Goal: Task Accomplishment & Management: Use online tool/utility

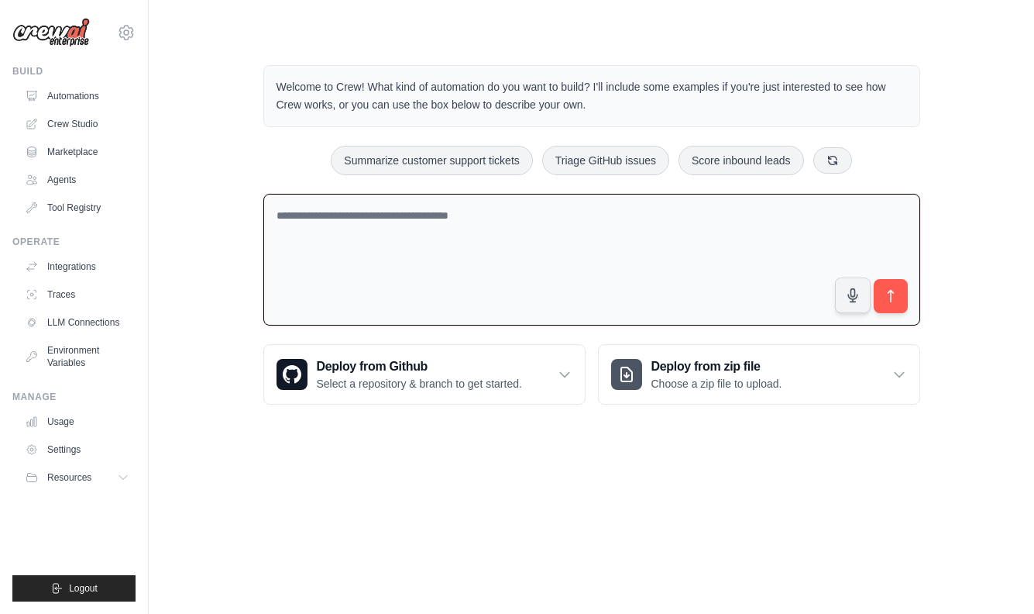
click at [355, 257] on textarea at bounding box center [591, 260] width 657 height 133
paste textarea "**********"
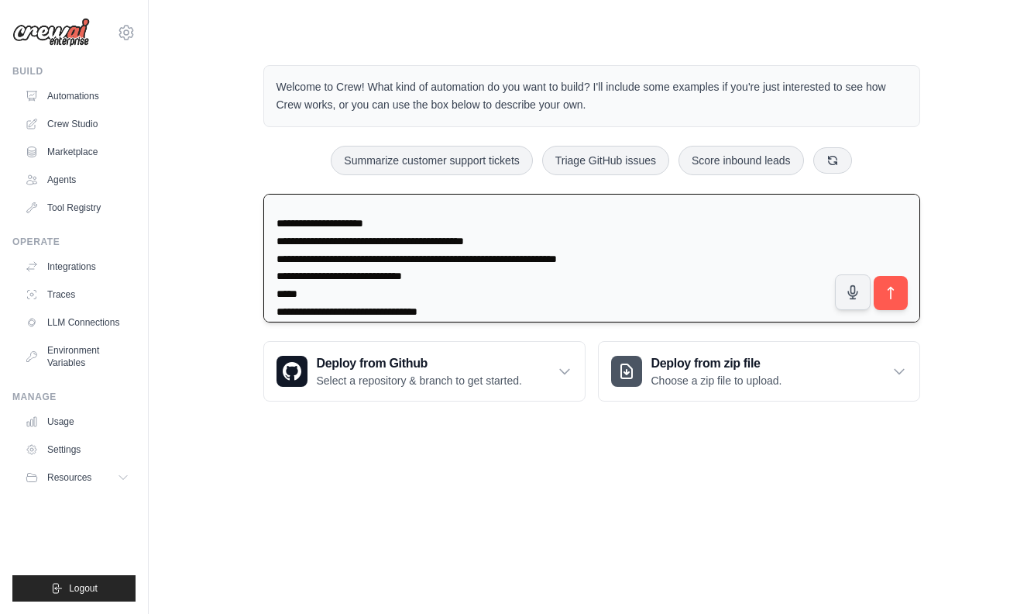
scroll to position [98, 0]
drag, startPoint x: 407, startPoint y: 249, endPoint x: 328, endPoint y: 252, distance: 79.1
click at [328, 252] on textarea at bounding box center [591, 258] width 657 height 129
paste textarea "**********"
click at [473, 267] on textarea at bounding box center [591, 258] width 657 height 129
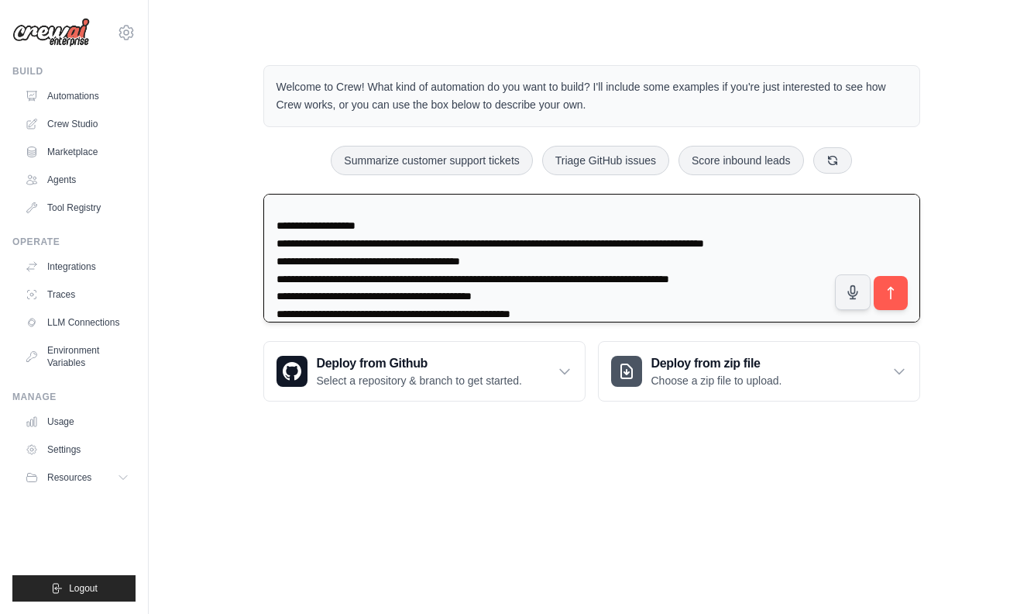
scroll to position [1483, 0]
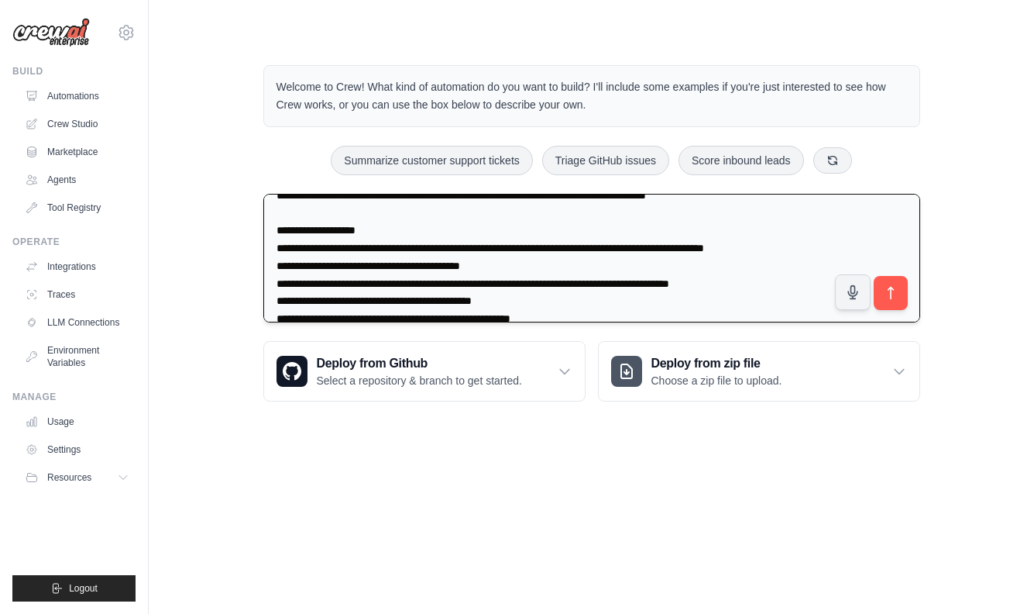
click at [508, 303] on textarea at bounding box center [591, 258] width 657 height 129
click at [501, 301] on textarea at bounding box center [591, 258] width 657 height 129
drag, startPoint x: 497, startPoint y: 301, endPoint x: 194, endPoint y: 301, distance: 303.0
click at [194, 301] on div "Welcome to Crew! What kind of automation do you want to build? I'll include som…" at bounding box center [592, 233] width 836 height 386
type textarea "**********"
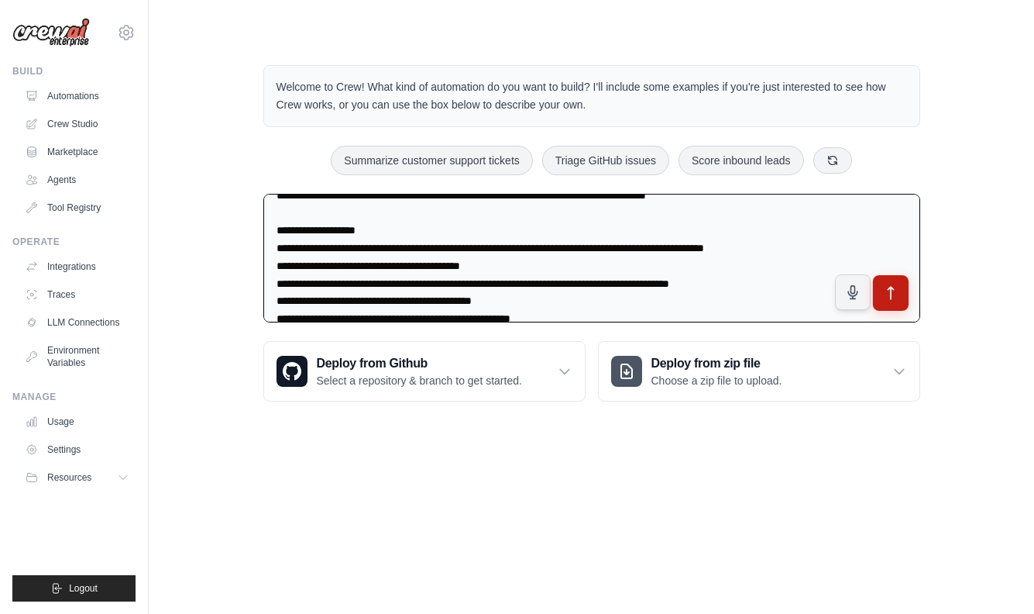
click at [899, 282] on button "submit" at bounding box center [891, 292] width 36 height 36
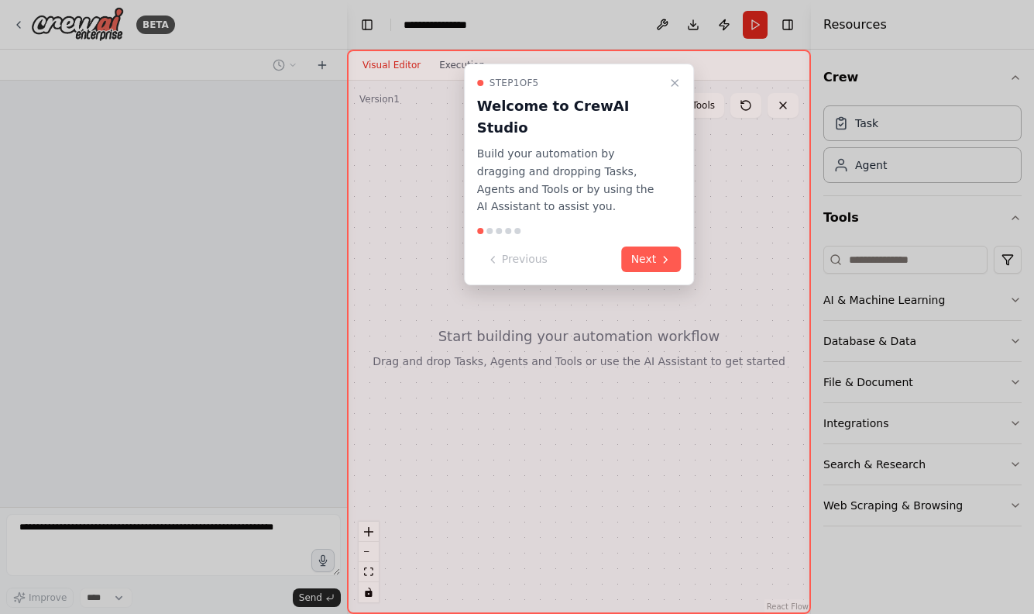
scroll to position [716, 0]
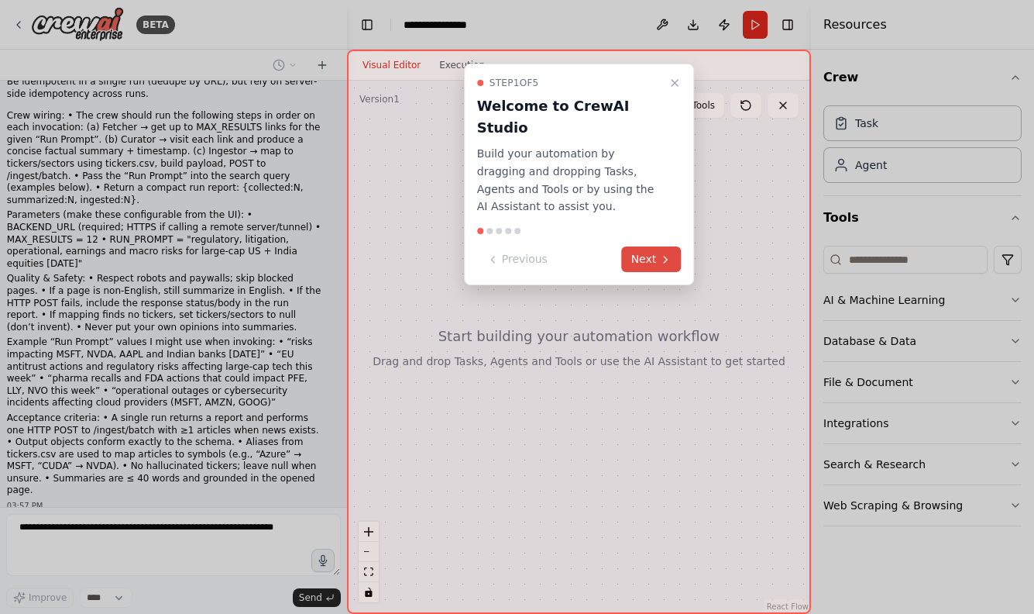
click at [662, 253] on icon at bounding box center [665, 259] width 12 height 12
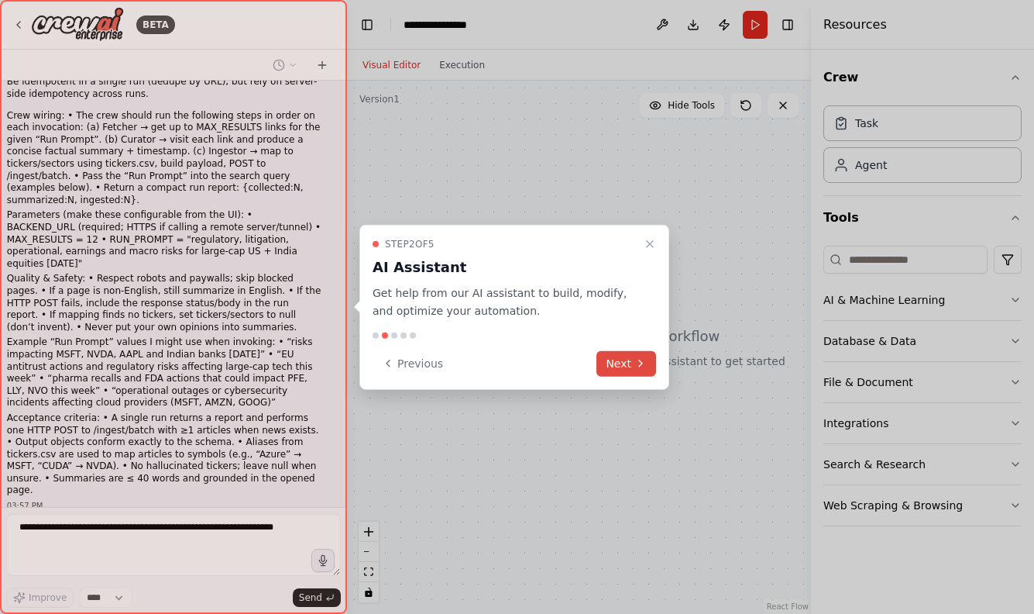
click at [631, 351] on button "Next" at bounding box center [627, 363] width 60 height 26
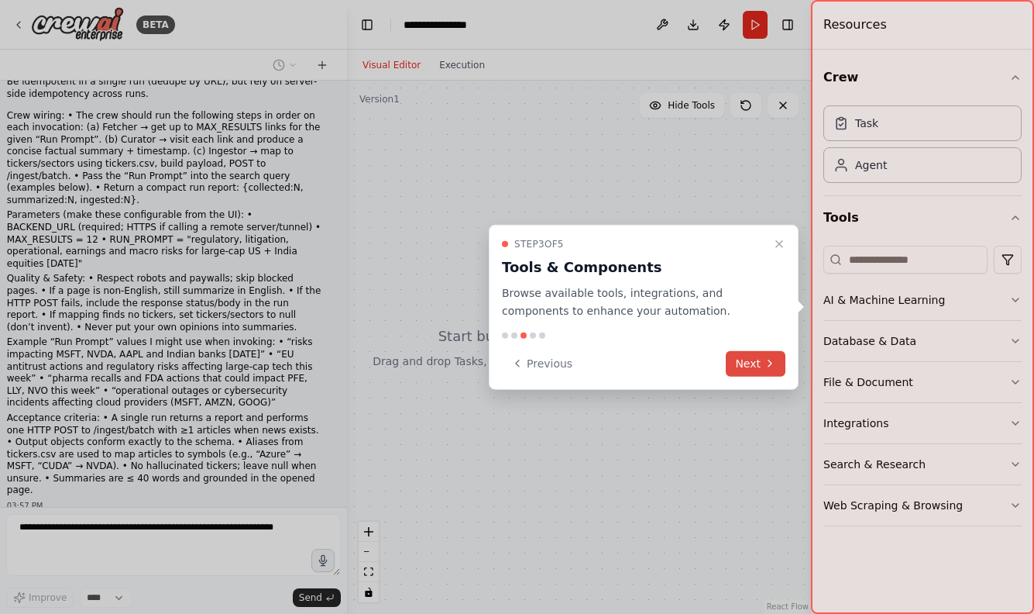
click at [747, 358] on button "Next" at bounding box center [756, 363] width 60 height 26
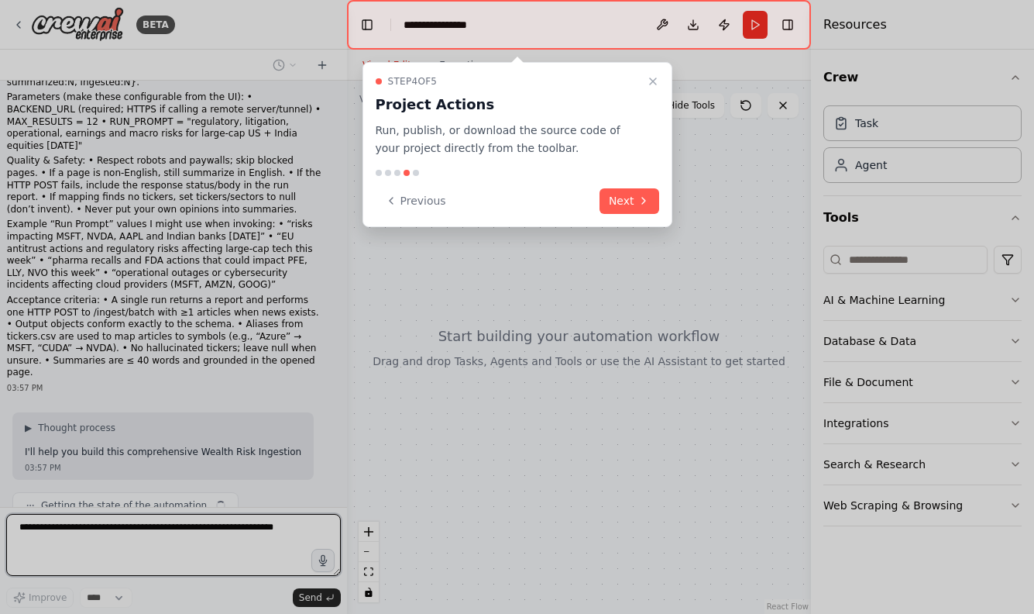
scroll to position [845, 0]
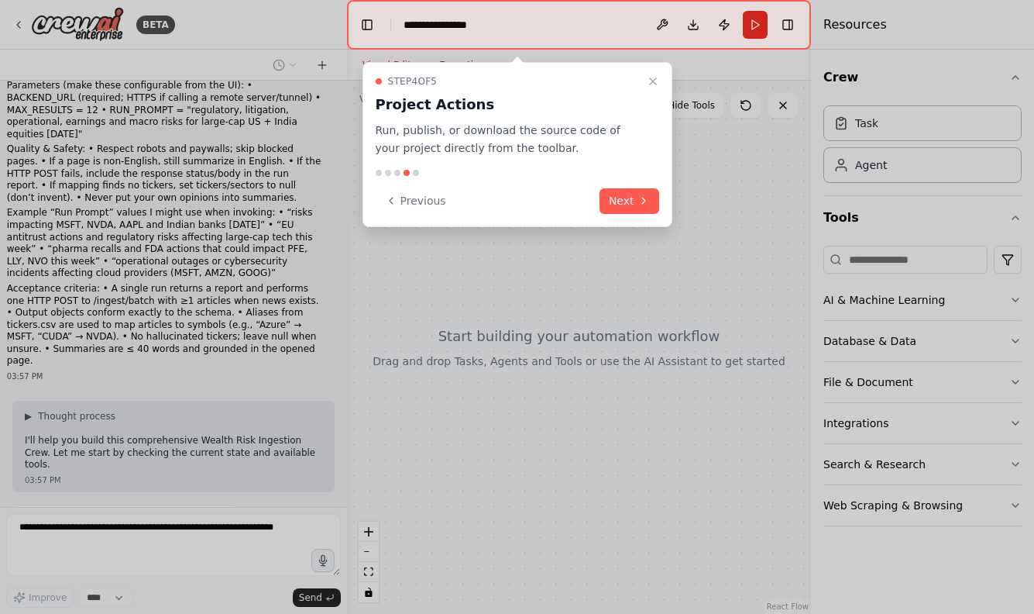
click at [628, 215] on div "Step 4 of 5 Project Actions Run, publish, or download the source code of your p…" at bounding box center [518, 144] width 310 height 165
click at [628, 212] on button "Next" at bounding box center [630, 201] width 60 height 26
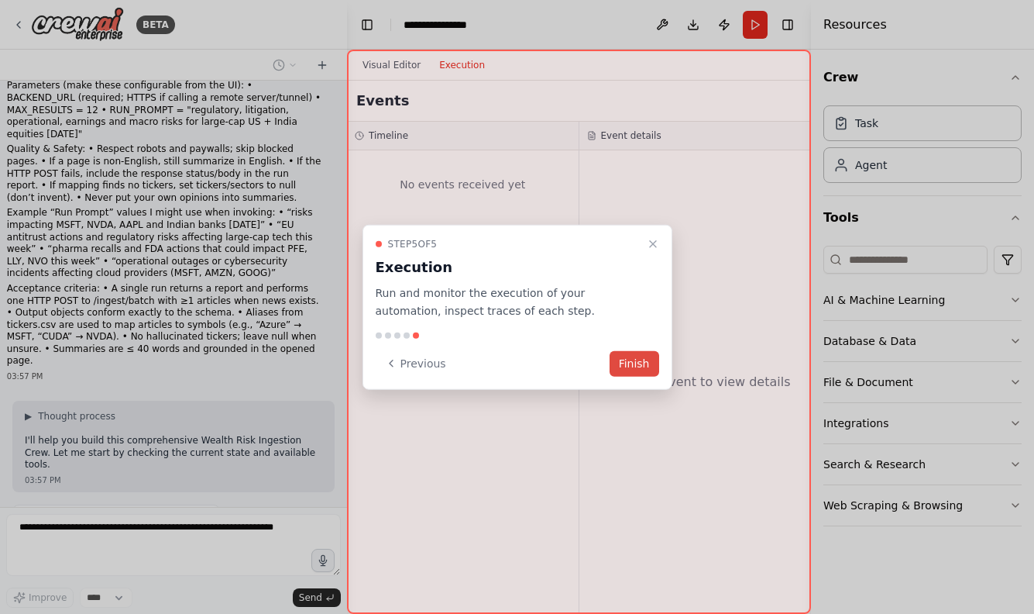
scroll to position [884, 0]
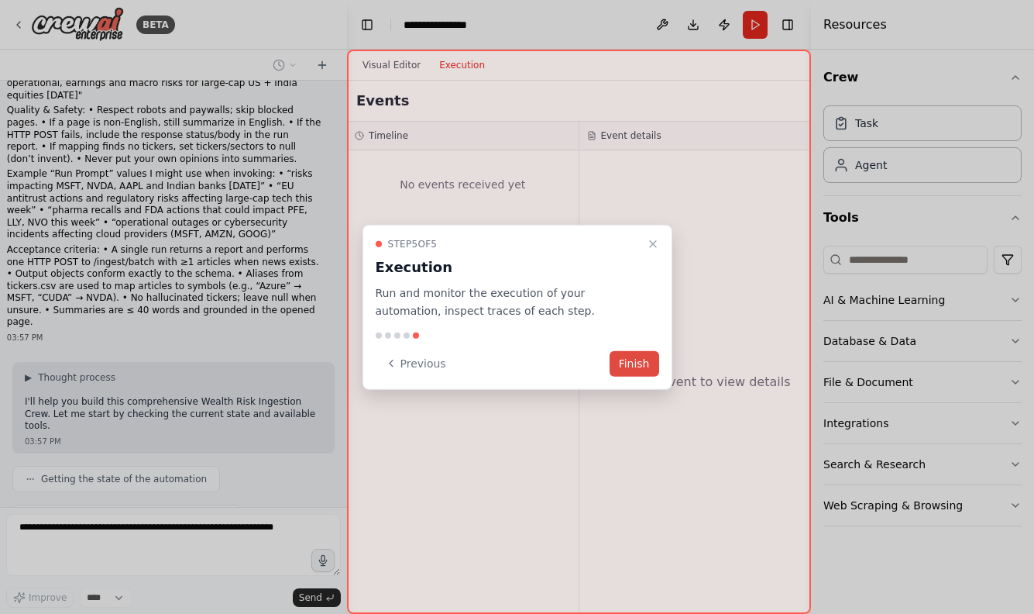
click at [640, 353] on button "Finish" at bounding box center [635, 363] width 50 height 26
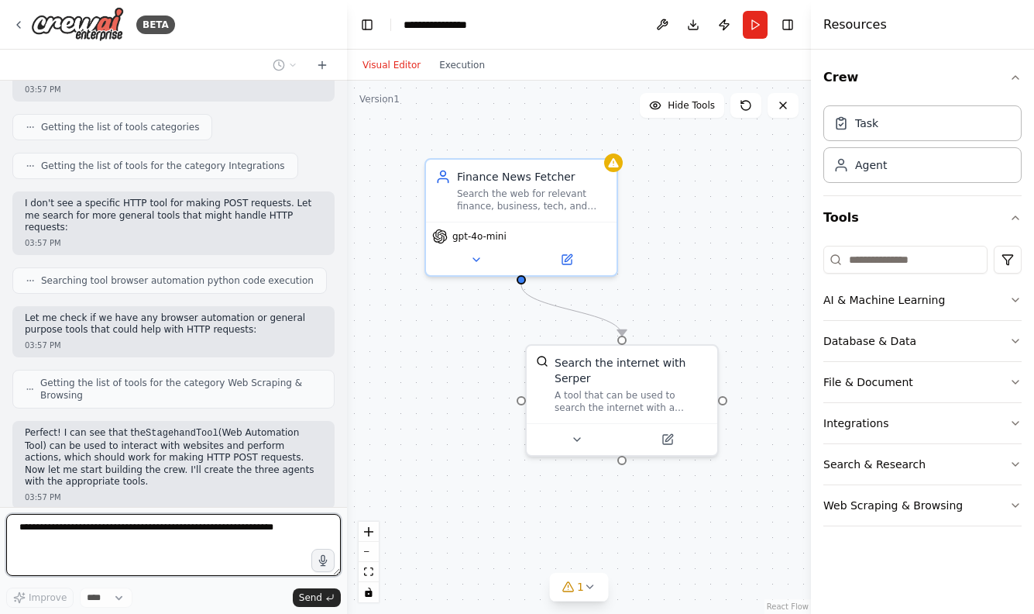
scroll to position [1544, 0]
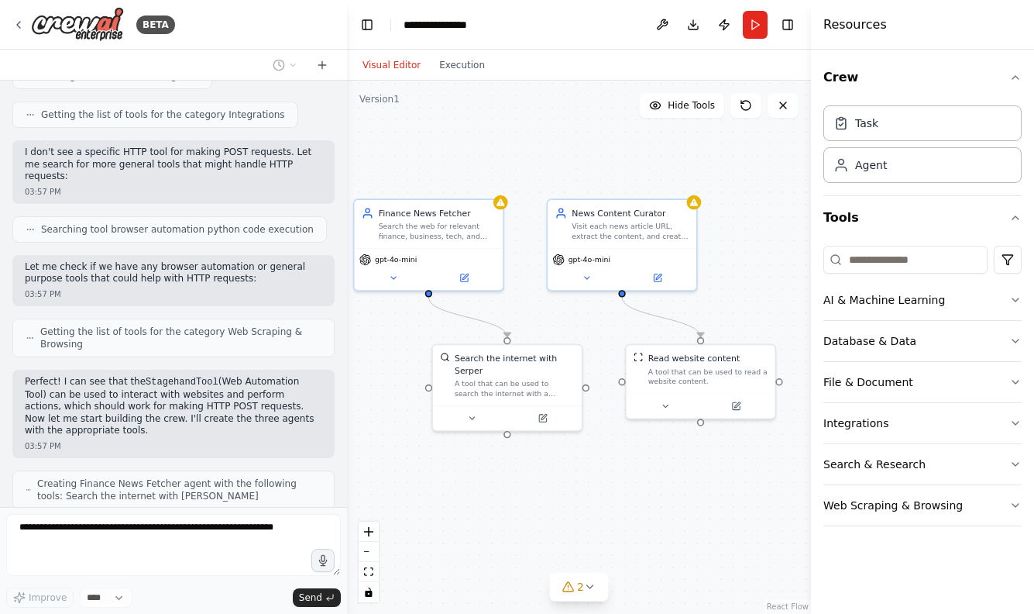
drag, startPoint x: 710, startPoint y: 308, endPoint x: 604, endPoint y: 310, distance: 105.4
click at [606, 310] on div ".deletable-edge-delete-btn { width: 20px; height: 20px; border: 0px solid #ffff…" at bounding box center [579, 347] width 464 height 533
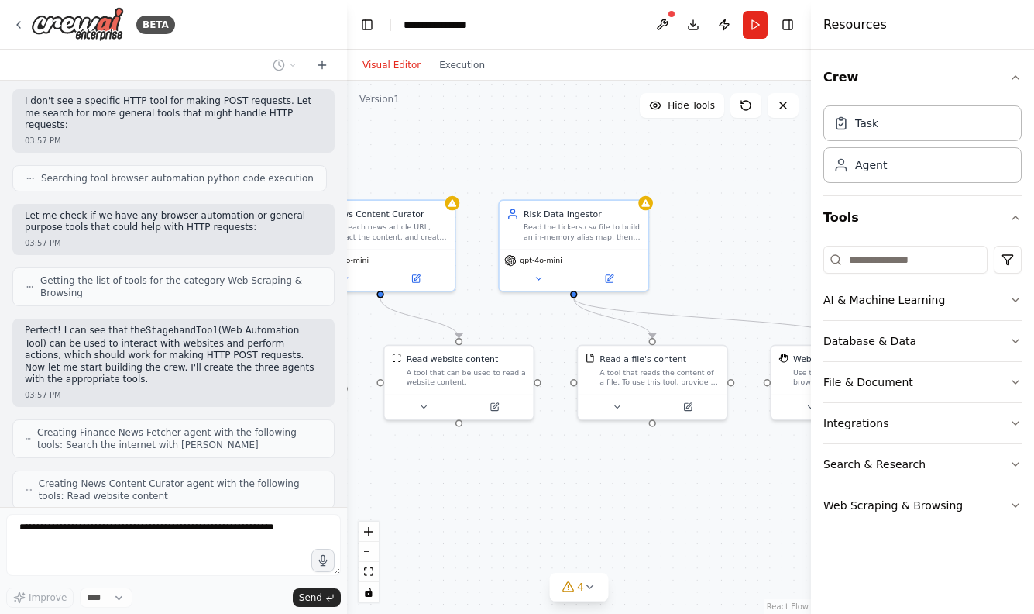
drag, startPoint x: 607, startPoint y: 330, endPoint x: 367, endPoint y: 329, distance: 240.2
click at [366, 329] on div ".deletable-edge-delete-btn { width: 20px; height: 20px; border: 0px solid #ffff…" at bounding box center [579, 347] width 464 height 533
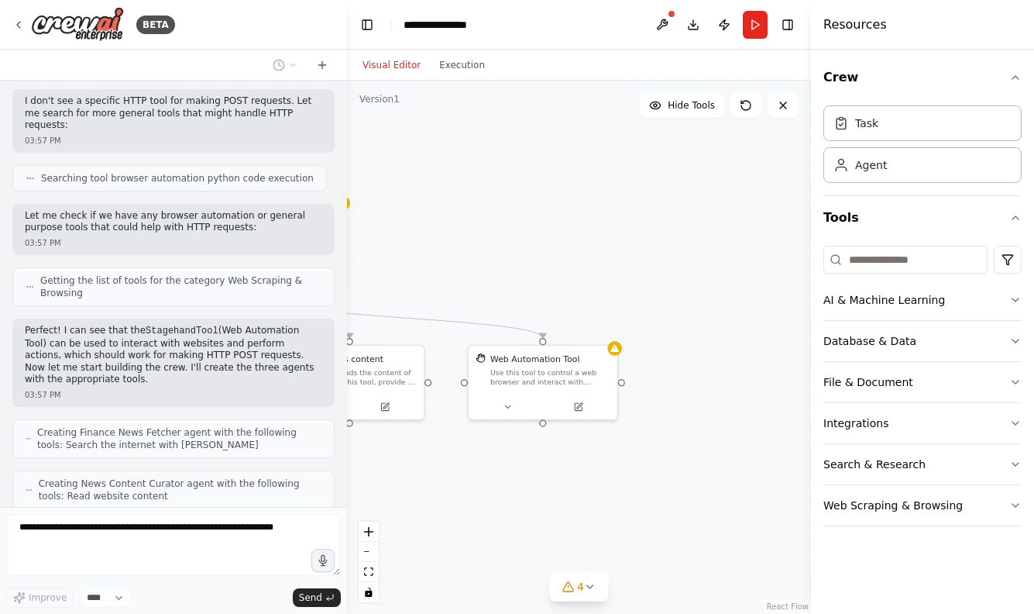
drag, startPoint x: 701, startPoint y: 462, endPoint x: 401, endPoint y: 459, distance: 299.9
click at [401, 460] on div ".deletable-edge-delete-btn { width: 20px; height: 20px; border: 0px solid #ffff…" at bounding box center [579, 347] width 464 height 533
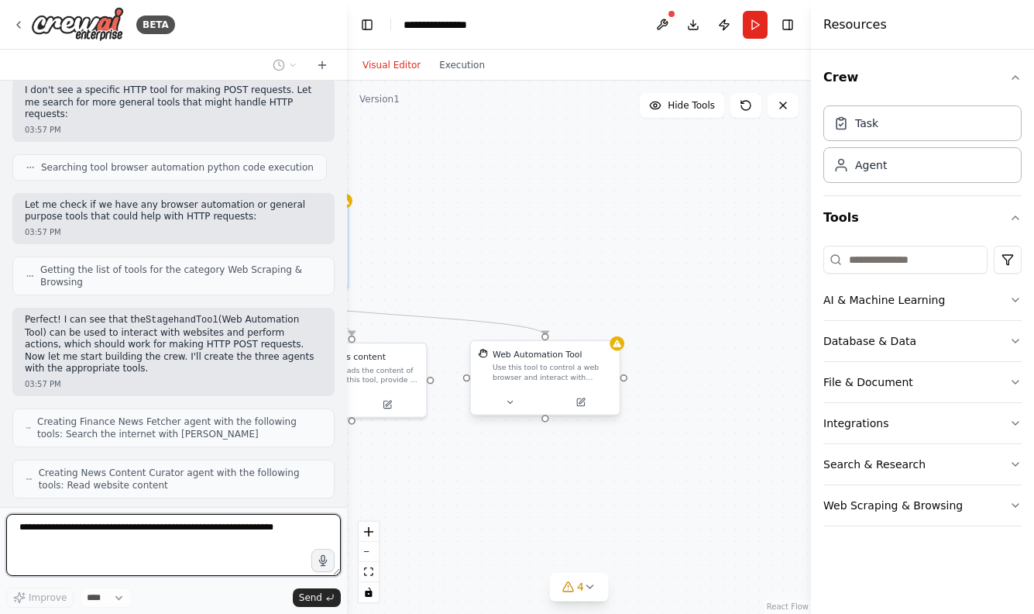
scroll to position [1685, 0]
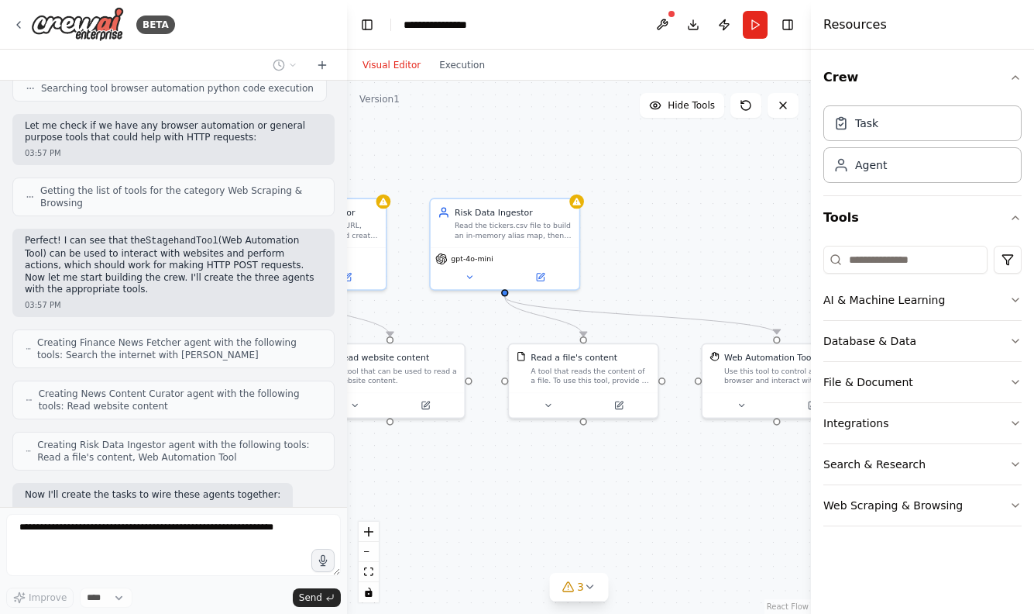
drag, startPoint x: 442, startPoint y: 501, endPoint x: 675, endPoint y: 501, distance: 233.2
click at [675, 501] on div ".deletable-edge-delete-btn { width: 20px; height: 20px; border: 0px solid #ffff…" at bounding box center [579, 347] width 464 height 533
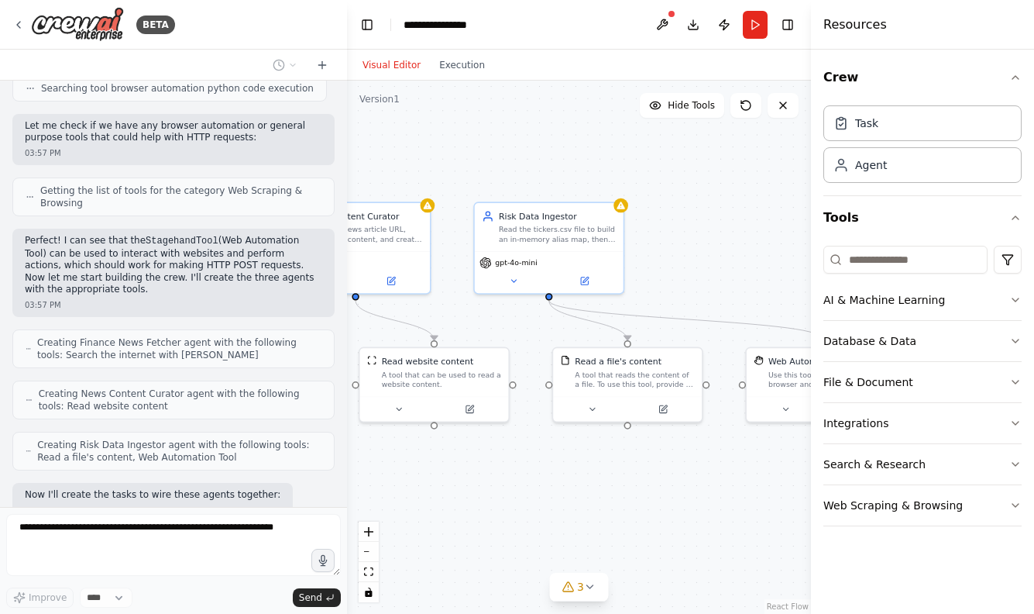
drag, startPoint x: 540, startPoint y: 458, endPoint x: 587, endPoint y: 462, distance: 46.7
click at [587, 462] on div ".deletable-edge-delete-btn { width: 20px; height: 20px; border: 0px solid #ffff…" at bounding box center [579, 347] width 464 height 533
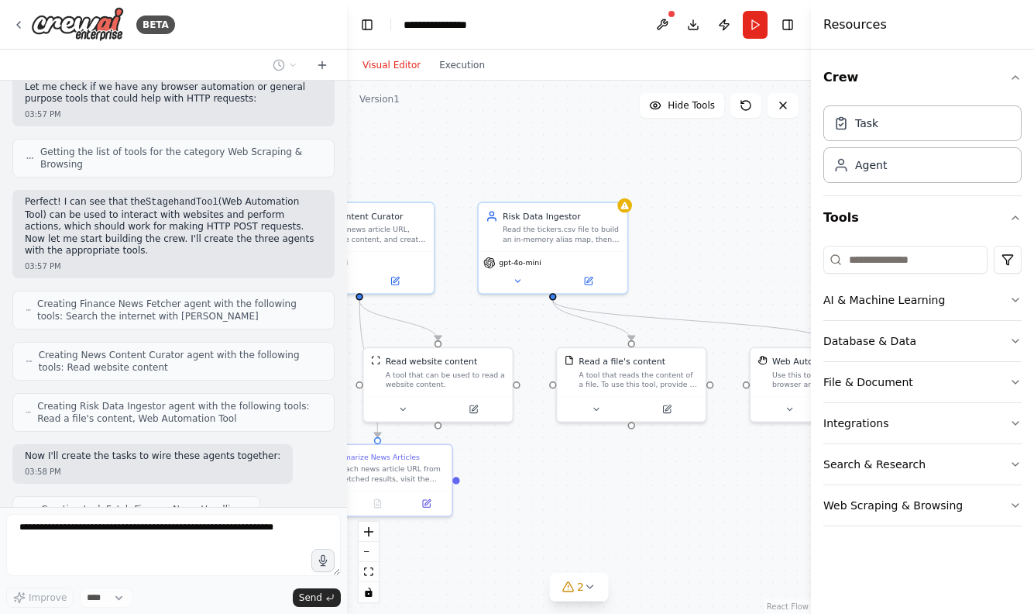
scroll to position [0, 0]
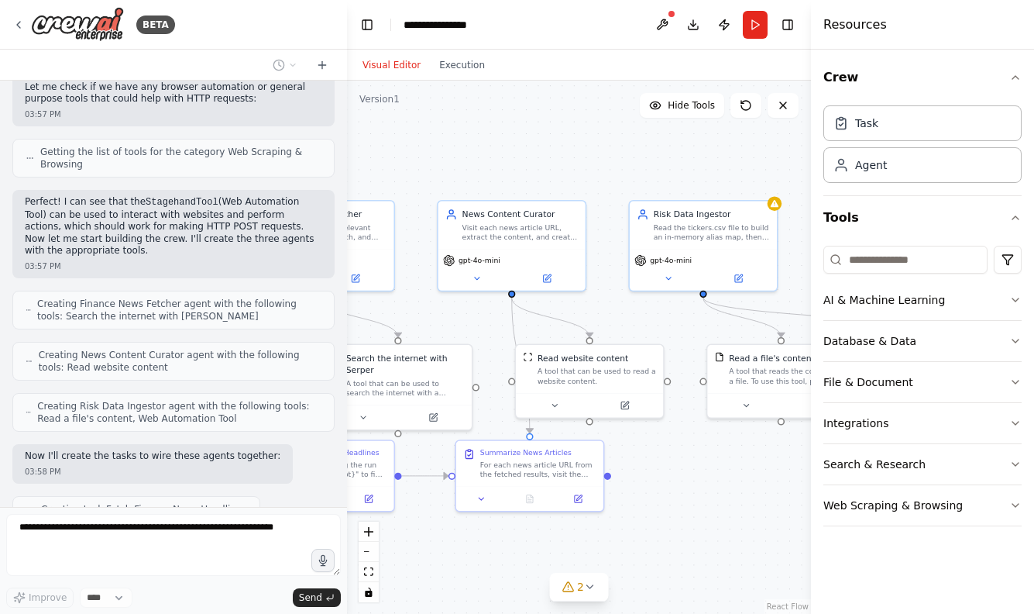
drag, startPoint x: 551, startPoint y: 495, endPoint x: 762, endPoint y: 480, distance: 212.1
click at [762, 480] on div ".deletable-edge-delete-btn { width: 20px; height: 20px; border: 0px solid #ffff…" at bounding box center [579, 347] width 464 height 533
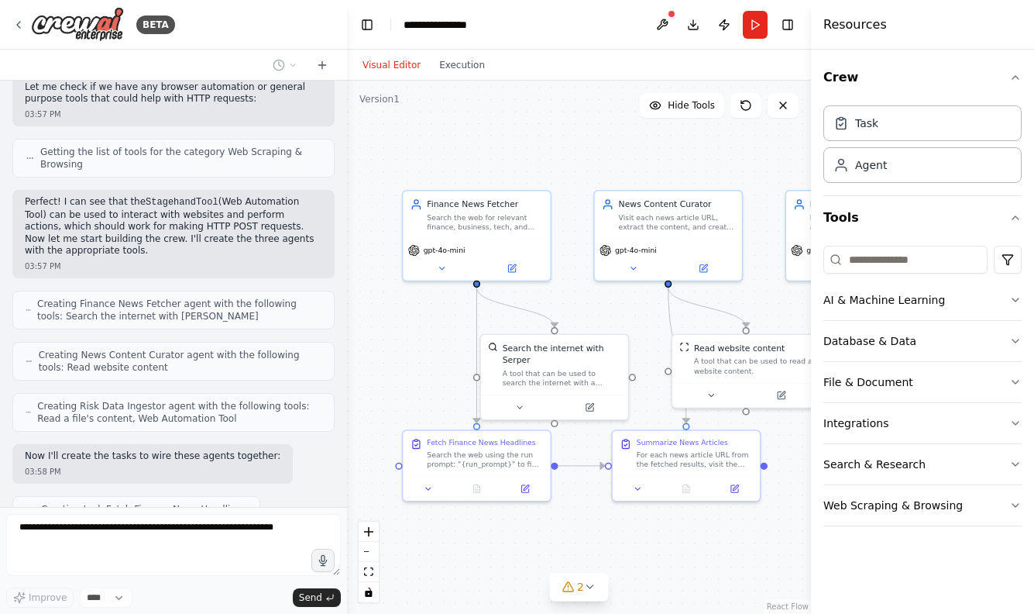
drag, startPoint x: 691, startPoint y: 480, endPoint x: 784, endPoint y: 480, distance: 93.0
click at [785, 480] on div ".deletable-edge-delete-btn { width: 20px; height: 20px; border: 0px solid #ffff…" at bounding box center [579, 347] width 464 height 533
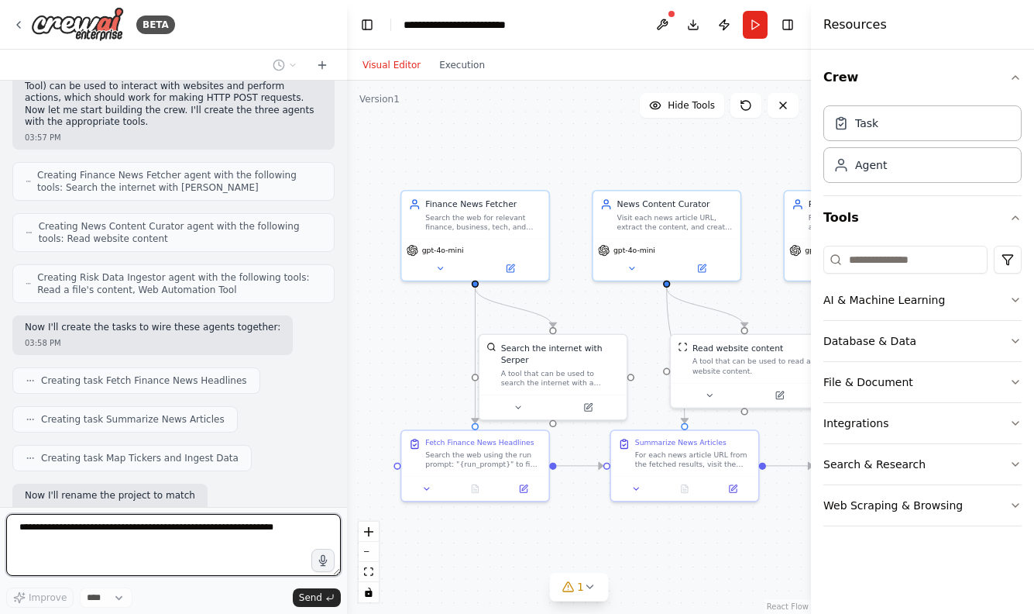
scroll to position [1853, 0]
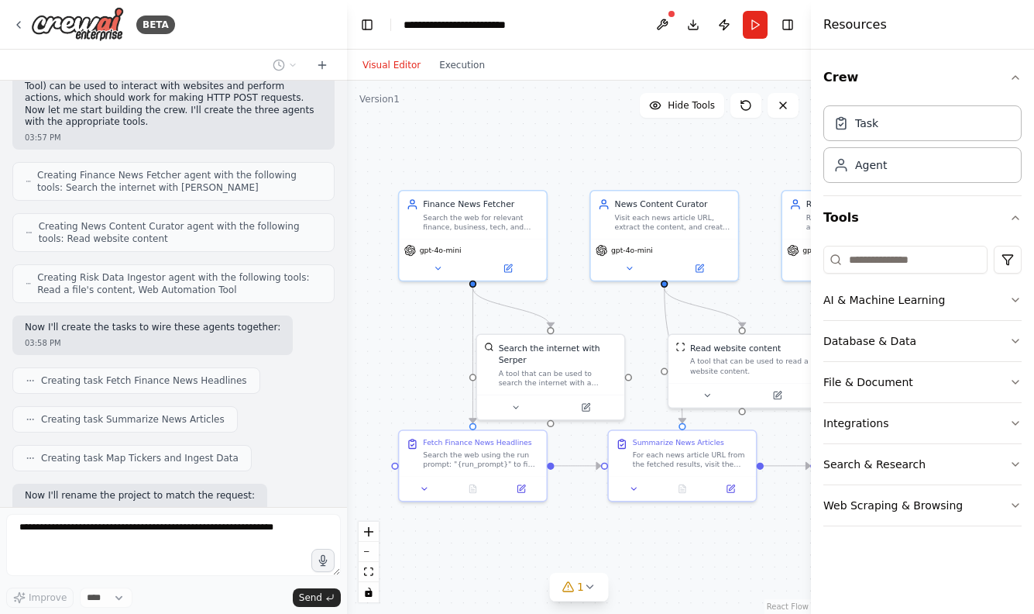
drag, startPoint x: 408, startPoint y: 338, endPoint x: 281, endPoint y: 315, distance: 129.8
click at [291, 318] on div "BETA Title: Wealth Risk Ingestion Crew Goal: Continuously collect fresh finance…" at bounding box center [517, 307] width 1034 height 614
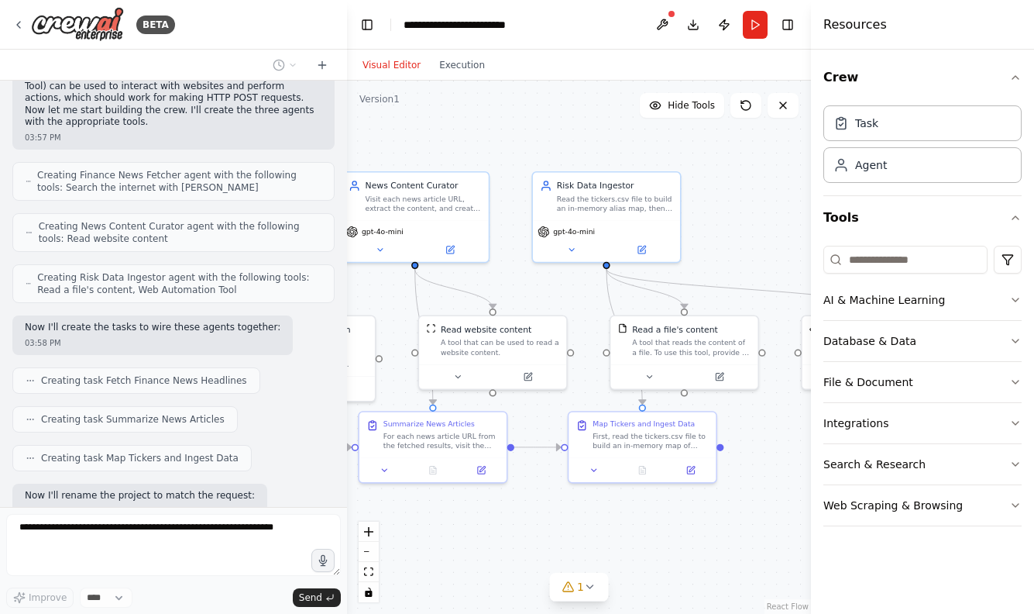
drag, startPoint x: 706, startPoint y: 502, endPoint x: 567, endPoint y: 502, distance: 138.7
click at [567, 502] on div ".deletable-edge-delete-btn { width: 20px; height: 20px; border: 0px solid #ffff…" at bounding box center [579, 347] width 464 height 533
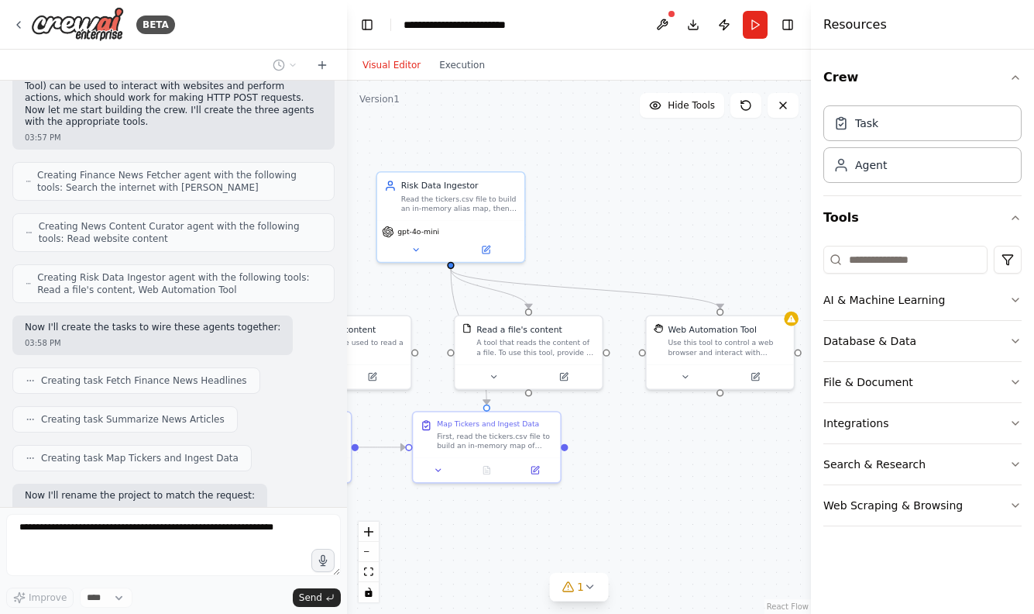
drag, startPoint x: 645, startPoint y: 507, endPoint x: 470, endPoint y: 506, distance: 175.9
click at [470, 506] on div ".deletable-edge-delete-btn { width: 20px; height: 20px; border: 0px solid #ffff…" at bounding box center [579, 347] width 464 height 533
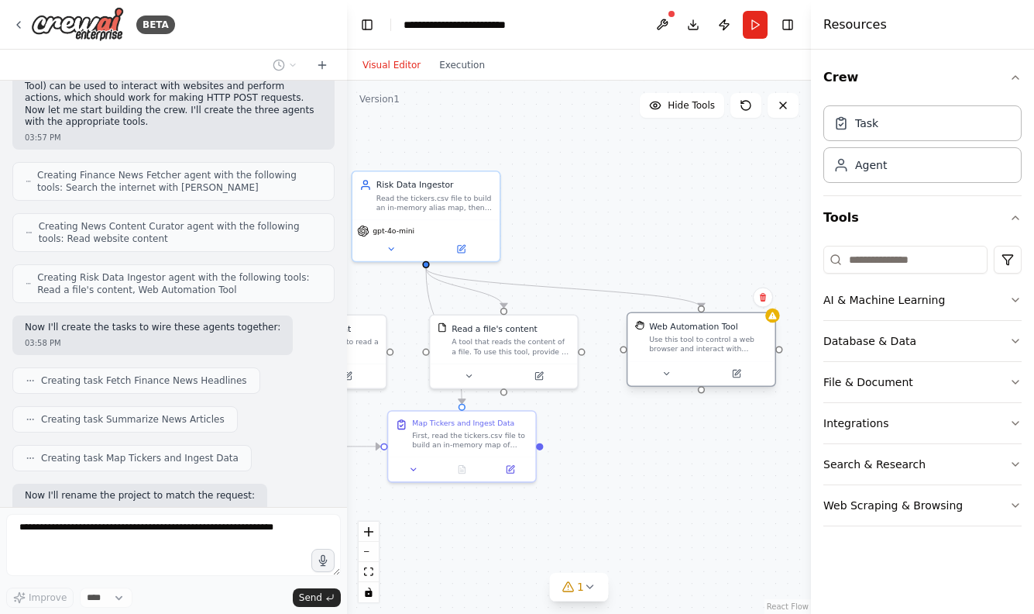
click at [766, 326] on div "Web Automation Tool Use this tool to control a web browser and interact with we…" at bounding box center [701, 337] width 147 height 48
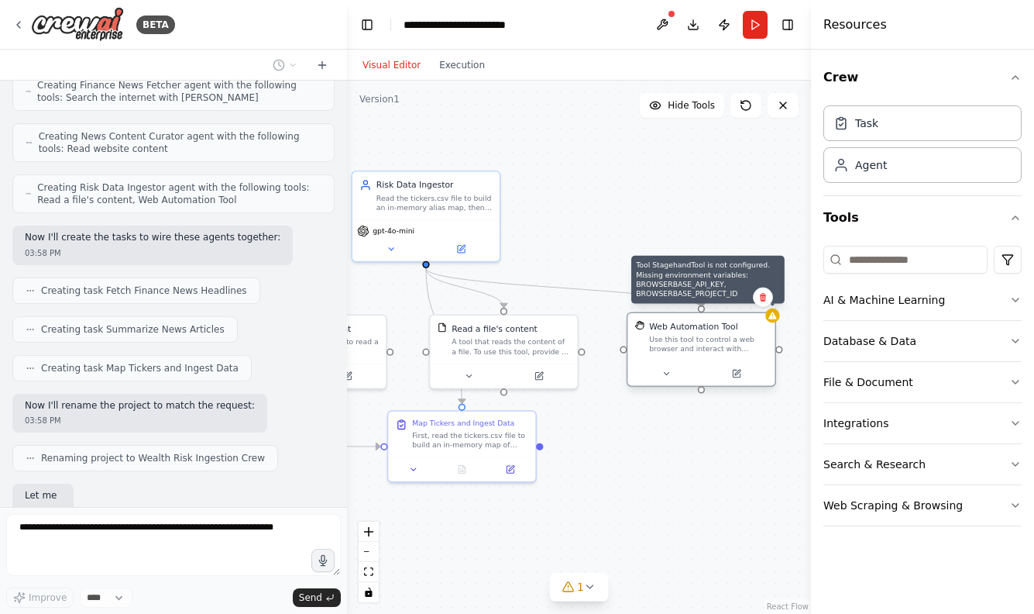
click at [774, 321] on div at bounding box center [773, 315] width 15 height 15
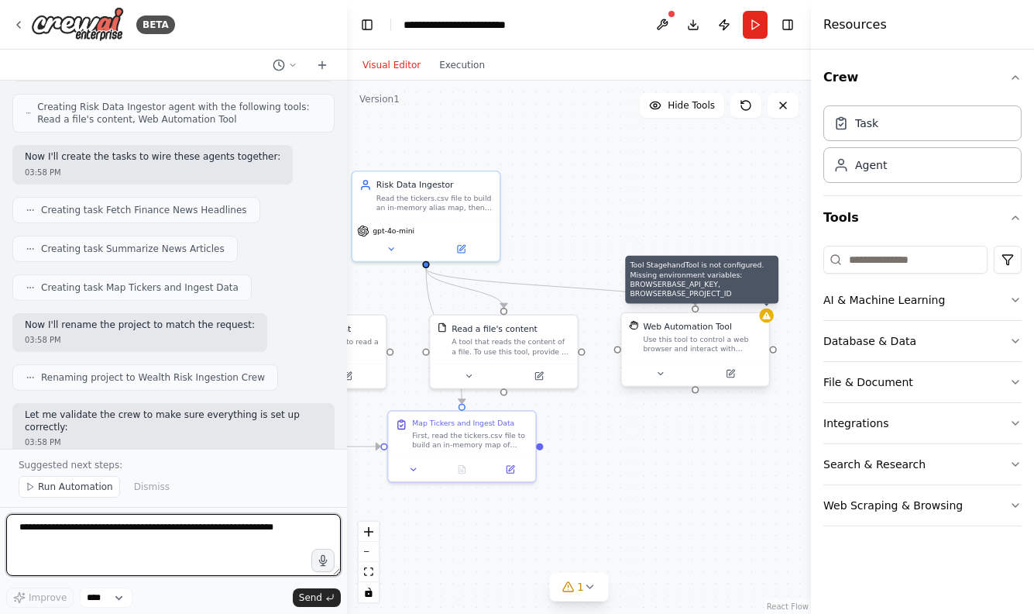
scroll to position [2035, 0]
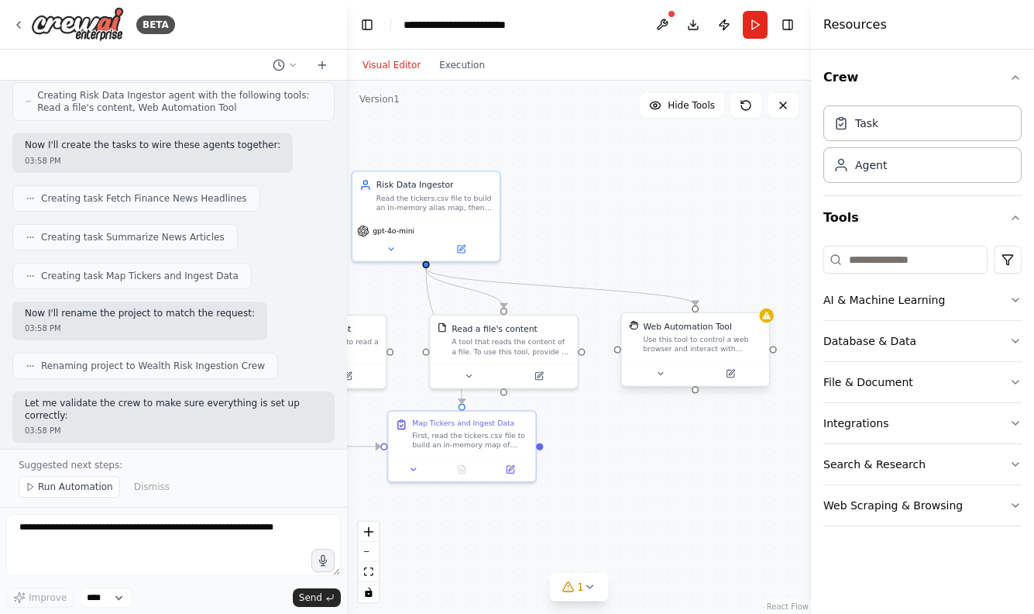
click at [698, 356] on div "Web Automation Tool Use this tool to control a web browser and interact with we…" at bounding box center [695, 337] width 147 height 48
click at [768, 323] on div "Web Automation Tool Use this tool to control a web browser and interact with we…" at bounding box center [695, 337] width 147 height 48
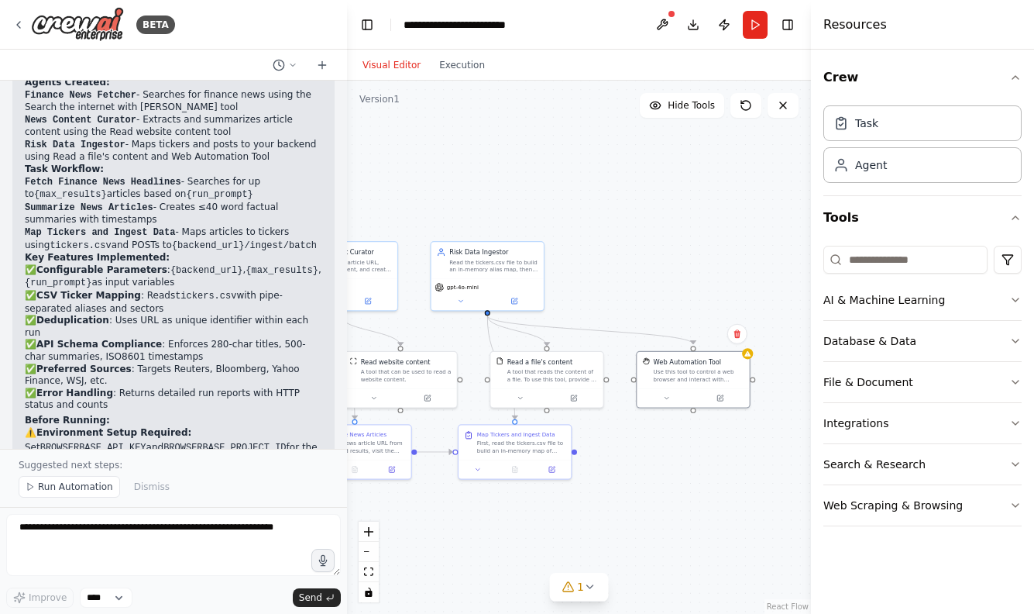
scroll to position [2573, 0]
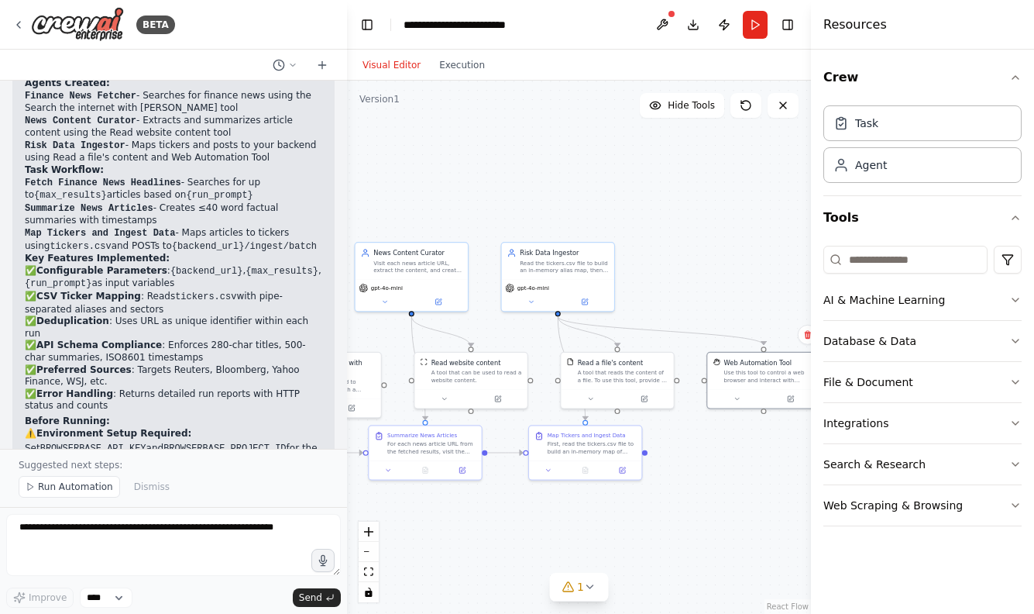
drag, startPoint x: 587, startPoint y: 504, endPoint x: 658, endPoint y: 505, distance: 70.5
click at [658, 505] on div ".deletable-edge-delete-btn { width: 20px; height: 20px; border: 0px solid #ffff…" at bounding box center [579, 347] width 464 height 533
click at [904, 337] on button "Database & Data" at bounding box center [923, 341] width 198 height 40
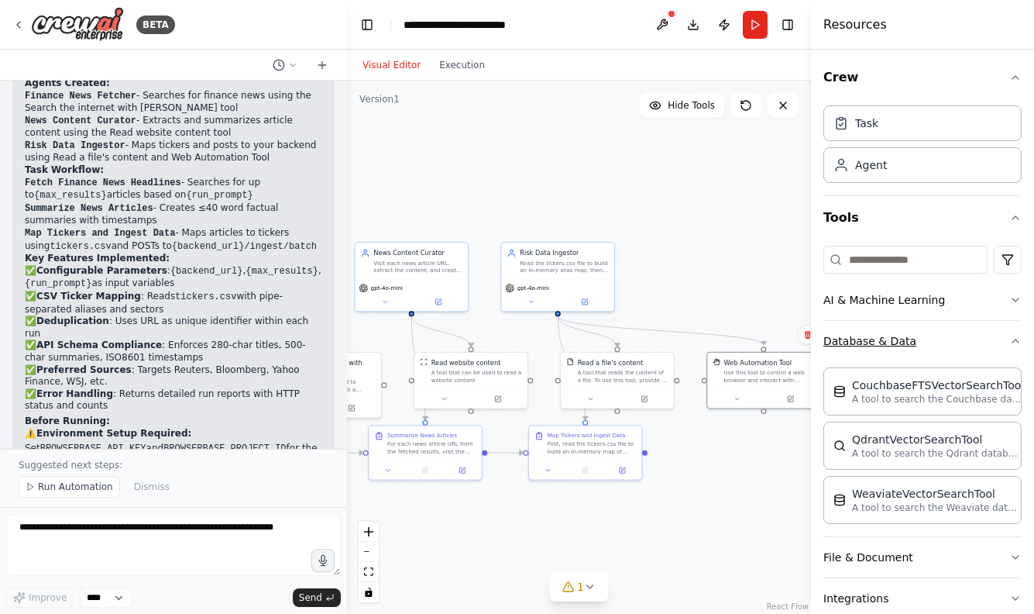
click at [904, 337] on button "Database & Data" at bounding box center [923, 341] width 198 height 40
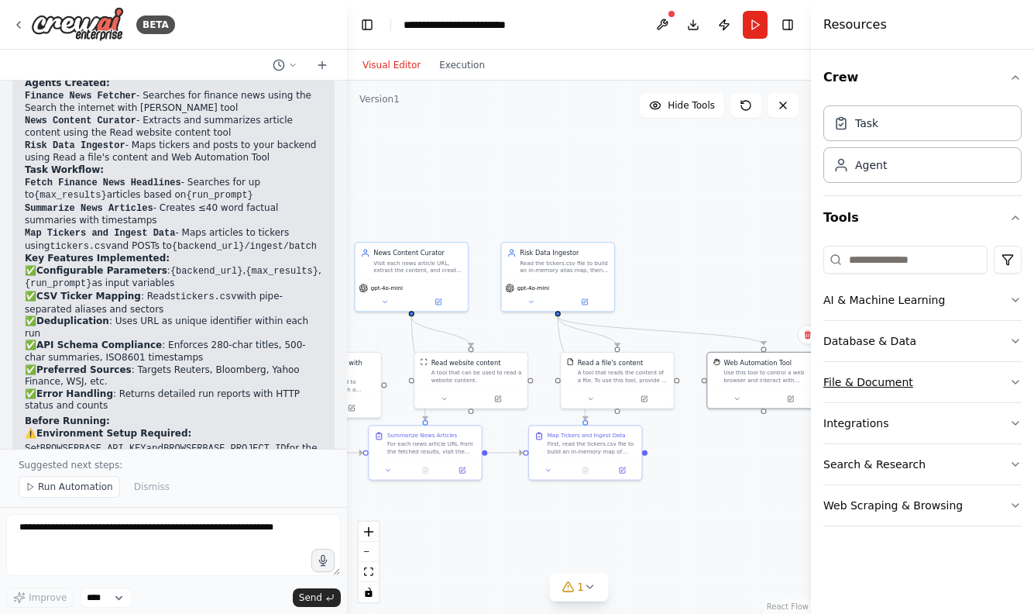
click at [863, 394] on button "File & Document" at bounding box center [923, 382] width 198 height 40
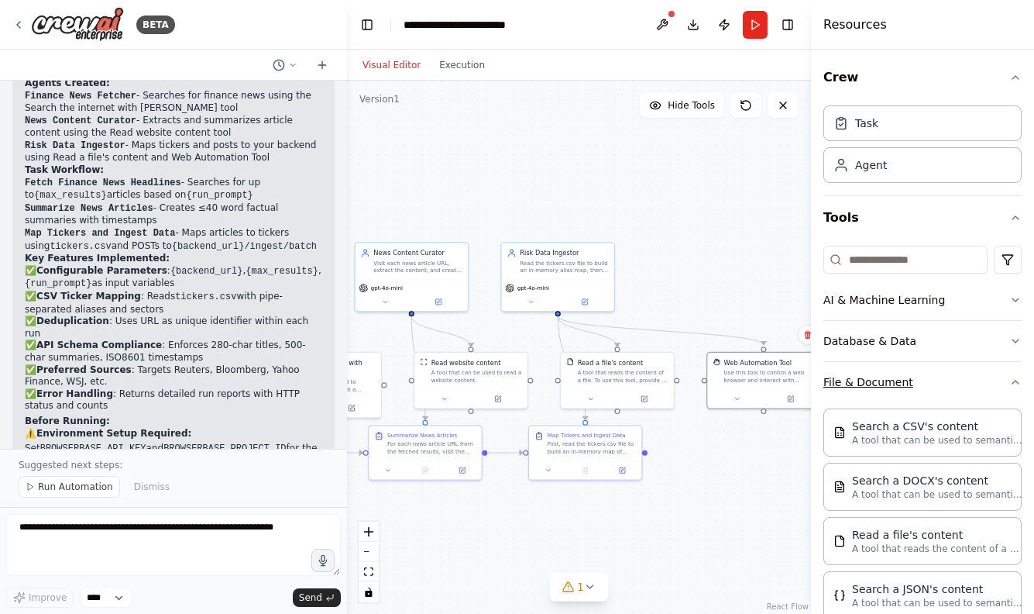
click at [863, 392] on button "File & Document" at bounding box center [923, 382] width 198 height 40
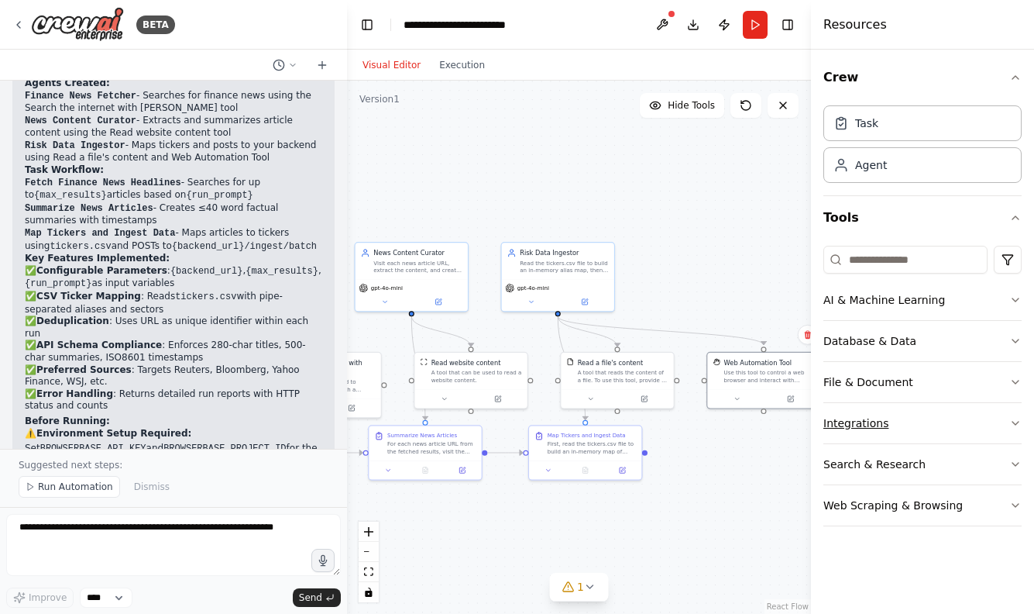
click at [841, 417] on button "Integrations" at bounding box center [923, 423] width 198 height 40
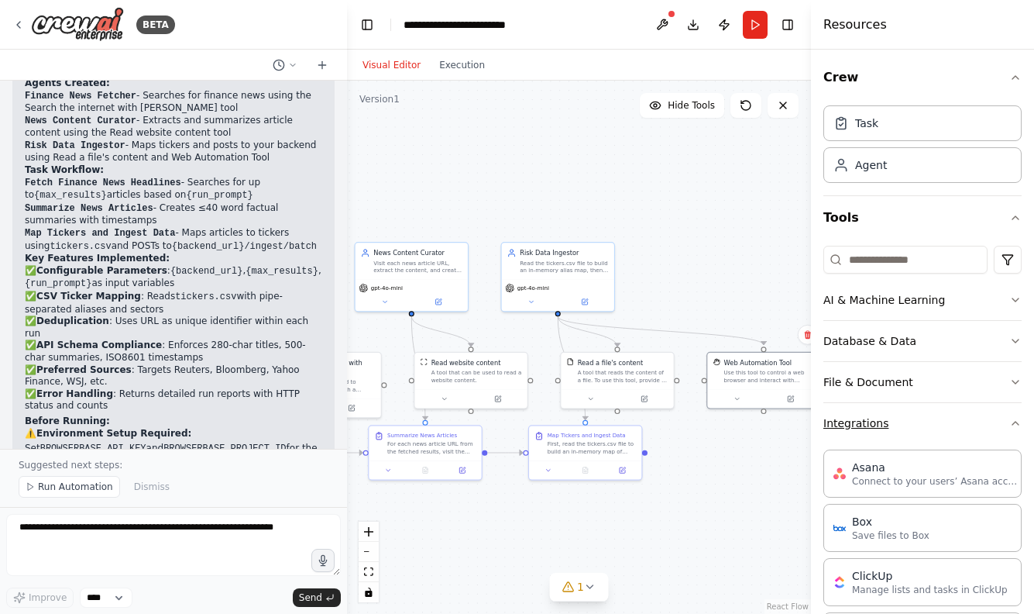
click at [843, 419] on button "Integrations" at bounding box center [923, 423] width 198 height 40
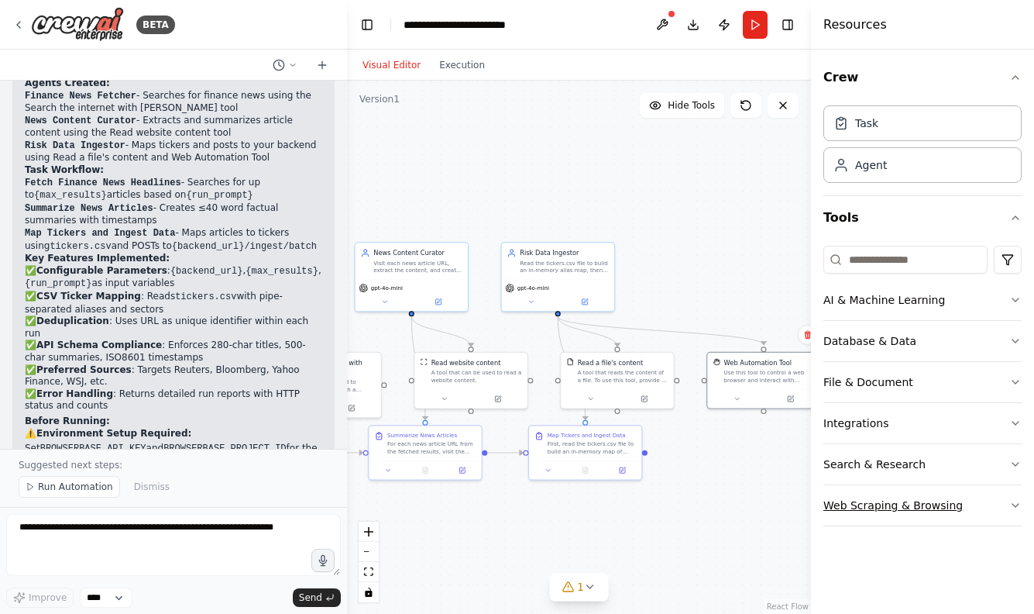
click at [851, 511] on button "Web Scraping & Browsing" at bounding box center [923, 505] width 198 height 40
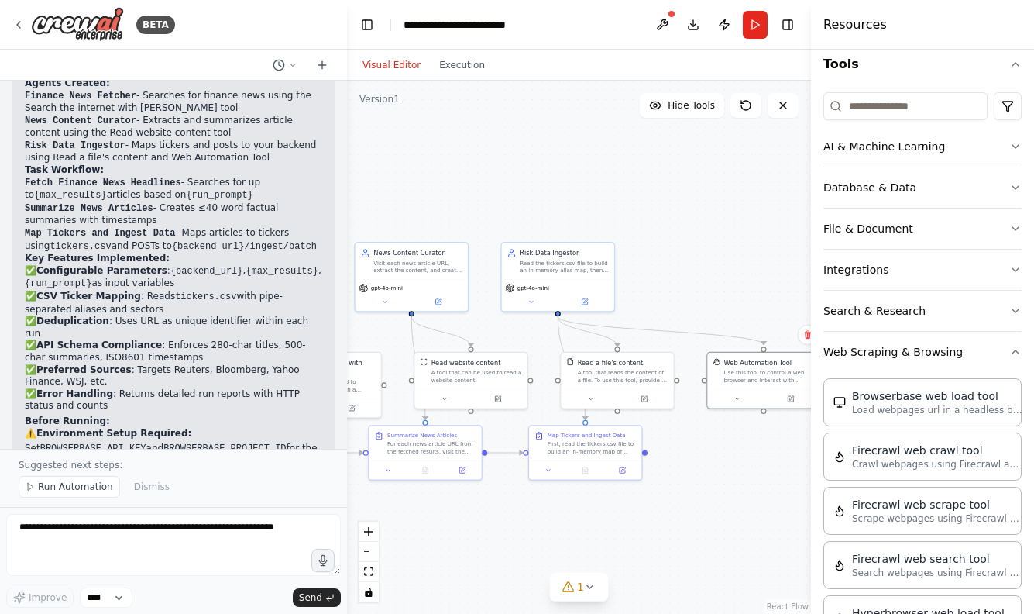
scroll to position [291, 0]
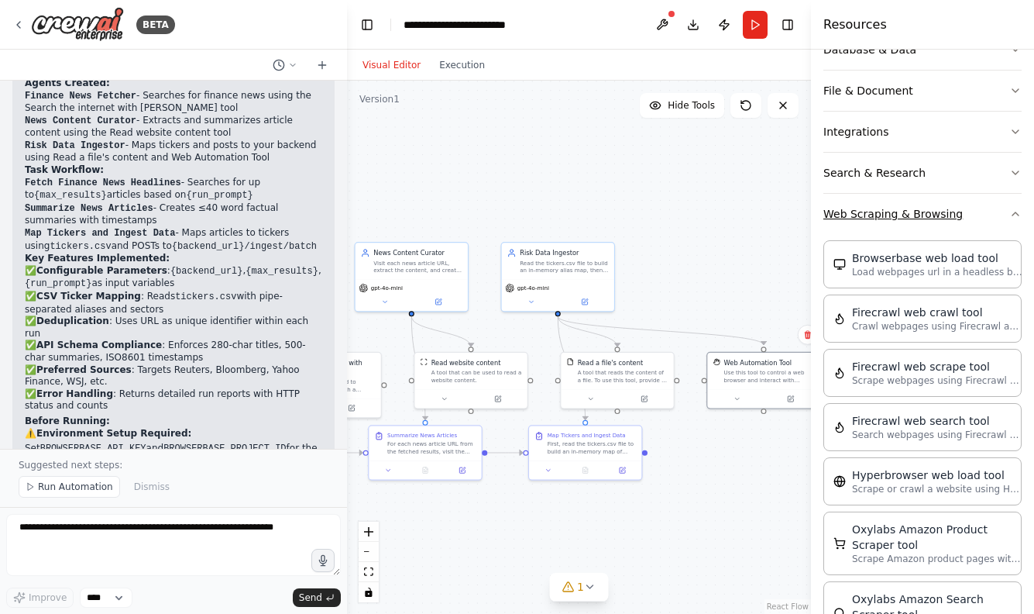
click at [855, 228] on button "Web Scraping & Browsing" at bounding box center [923, 214] width 198 height 40
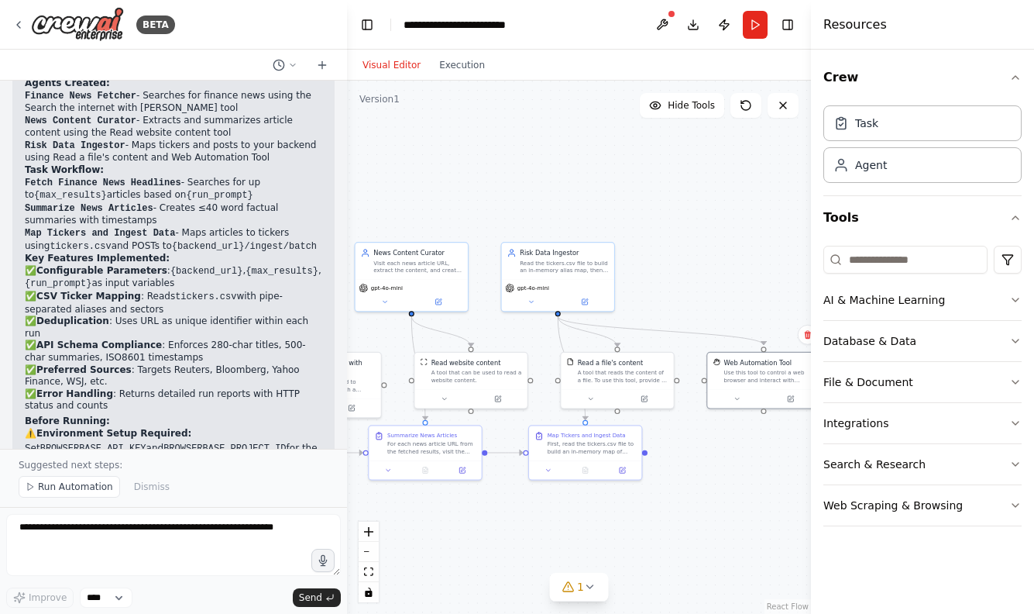
click at [688, 236] on div ".deletable-edge-delete-btn { width: 20px; height: 20px; border: 0px solid #ffff…" at bounding box center [579, 347] width 464 height 533
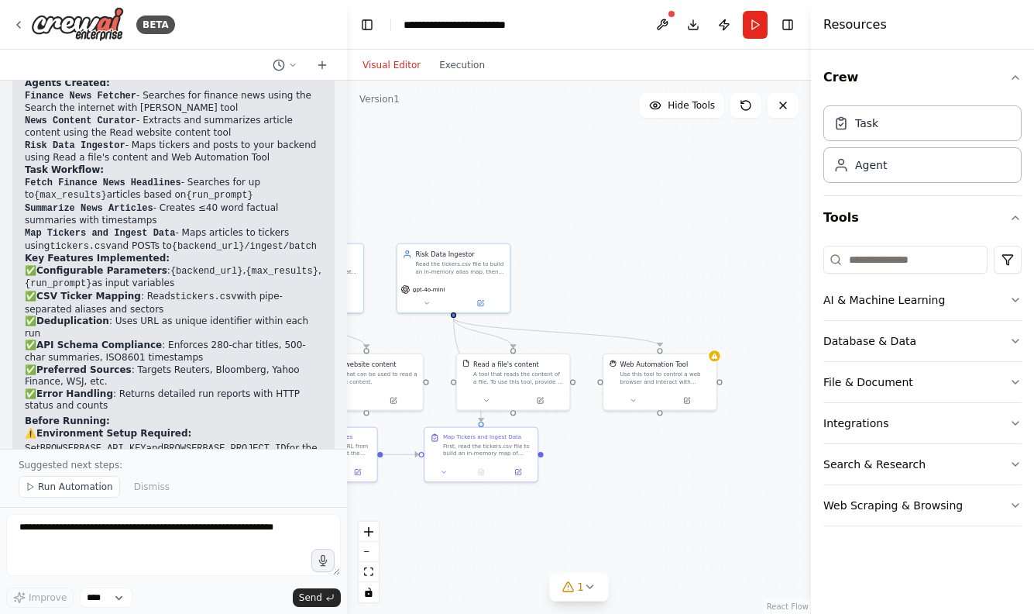
drag, startPoint x: 738, startPoint y: 494, endPoint x: 639, endPoint y: 493, distance: 98.4
click at [639, 493] on div ".deletable-edge-delete-btn { width: 20px; height: 20px; border: 0px solid #ffff…" at bounding box center [579, 347] width 464 height 533
click at [687, 370] on div "Use this tool to control a web browser and interact with websites using natural…" at bounding box center [674, 374] width 91 height 15
click at [585, 590] on icon at bounding box center [590, 586] width 12 height 12
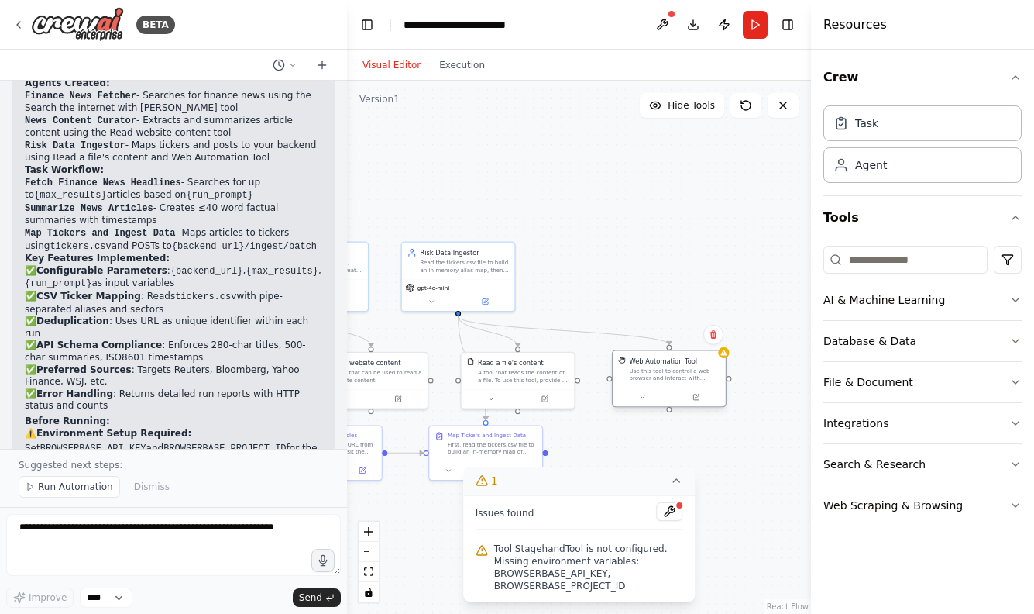
click at [715, 368] on div "Use this tool to control a web browser and interact with websites using natural…" at bounding box center [674, 374] width 91 height 15
click at [697, 401] on button at bounding box center [696, 396] width 52 height 11
click at [696, 396] on icon at bounding box center [696, 396] width 5 height 5
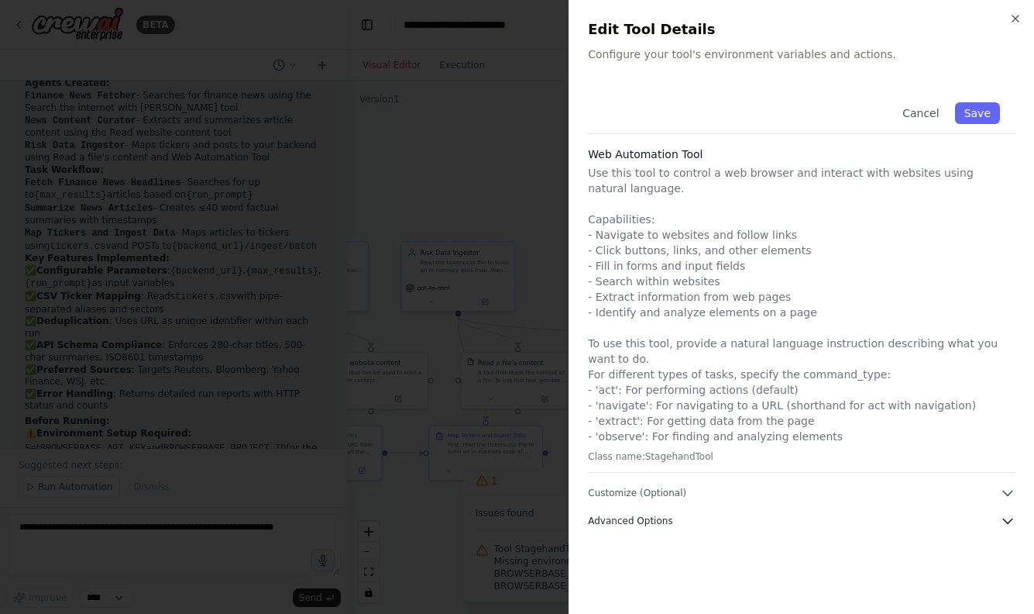
click at [817, 526] on button "Advanced Options" at bounding box center [802, 520] width 428 height 15
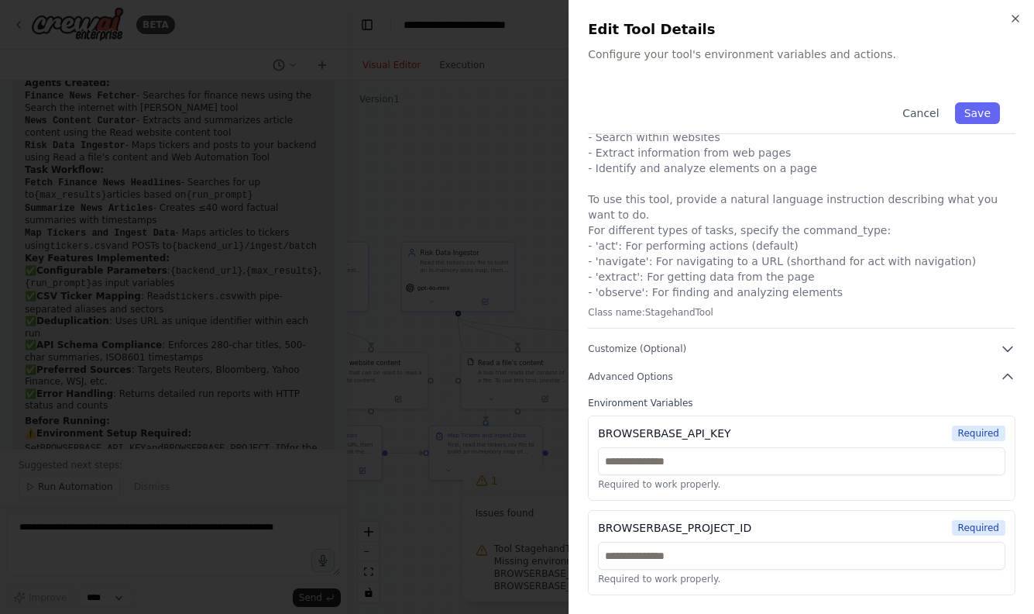
scroll to position [144, 0]
click at [766, 472] on input "text" at bounding box center [802, 461] width 408 height 28
paste input "**********"
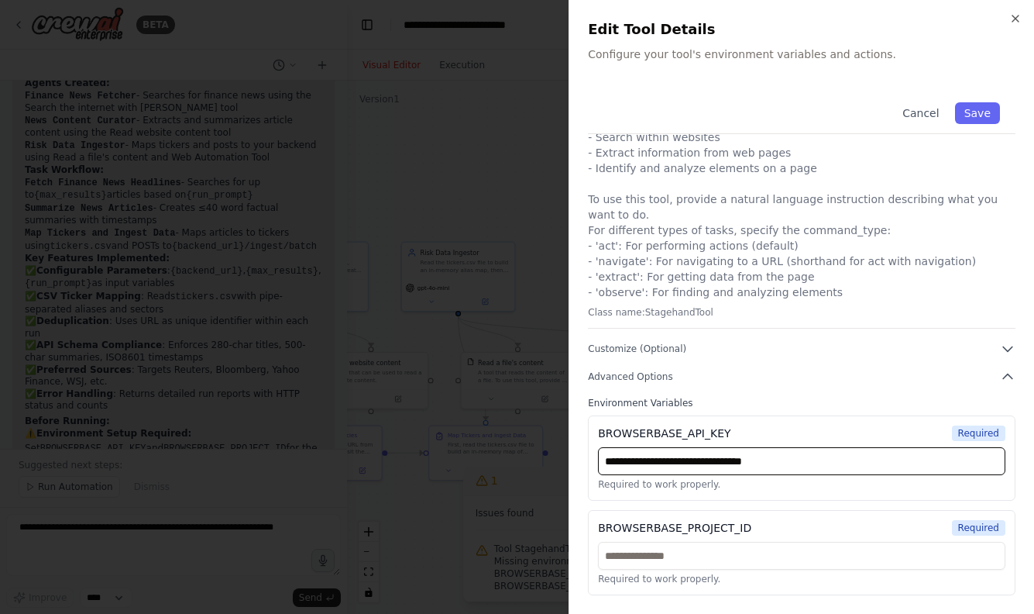
type input "**********"
click at [738, 541] on div "BROWSERBASE_PROJECT_ID Required Required to work properly." at bounding box center [802, 552] width 428 height 85
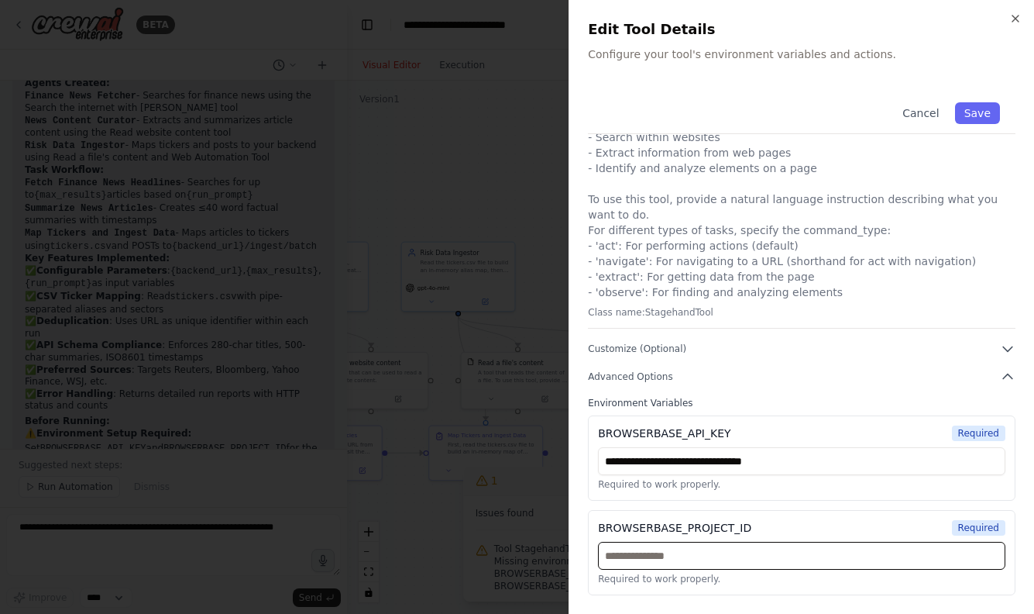
click at [738, 546] on input "text" at bounding box center [802, 556] width 408 height 28
paste input "**********"
type input "**********"
click at [981, 119] on button "Save" at bounding box center [977, 113] width 45 height 22
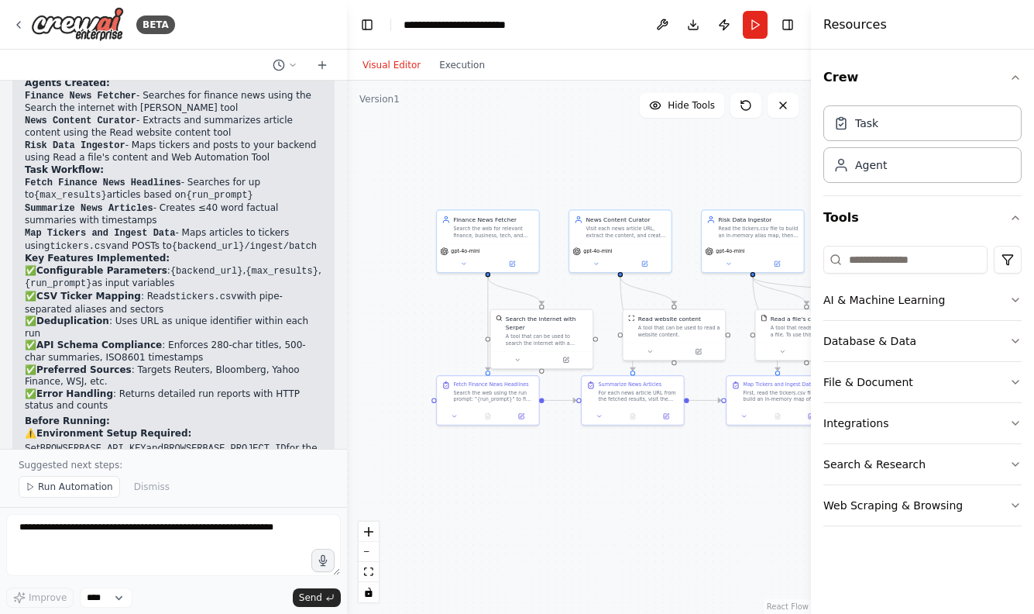
drag, startPoint x: 542, startPoint y: 268, endPoint x: 814, endPoint y: 226, distance: 275.2
click at [814, 226] on div "BETA Title: Wealth Risk Ingestion Crew Goal: Continuously collect fresh finance…" at bounding box center [517, 307] width 1034 height 614
click at [753, 29] on button "Run" at bounding box center [755, 25] width 25 height 28
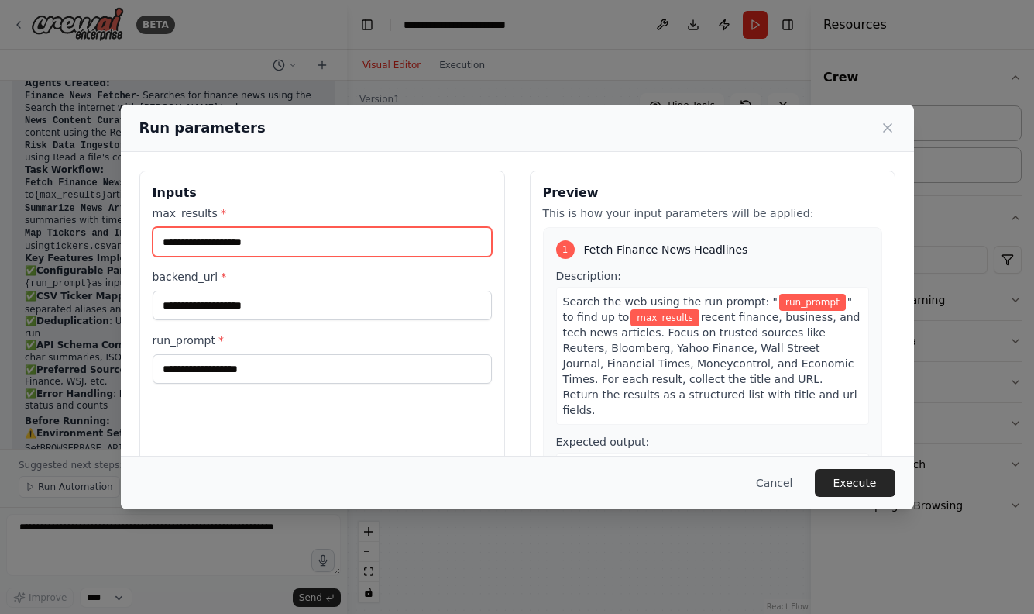
click at [332, 239] on input "max_results *" at bounding box center [322, 241] width 339 height 29
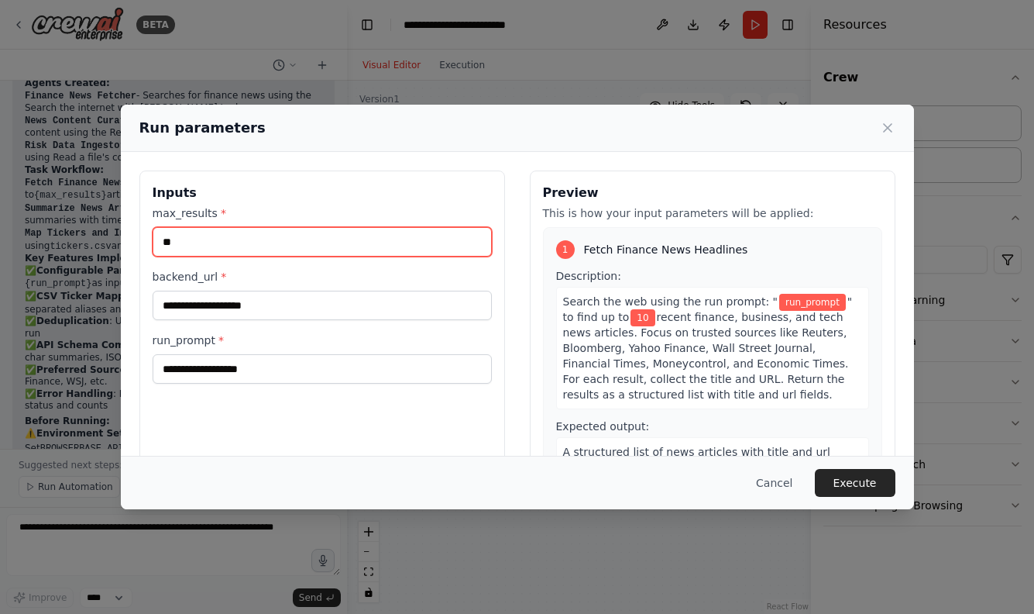
type input "**"
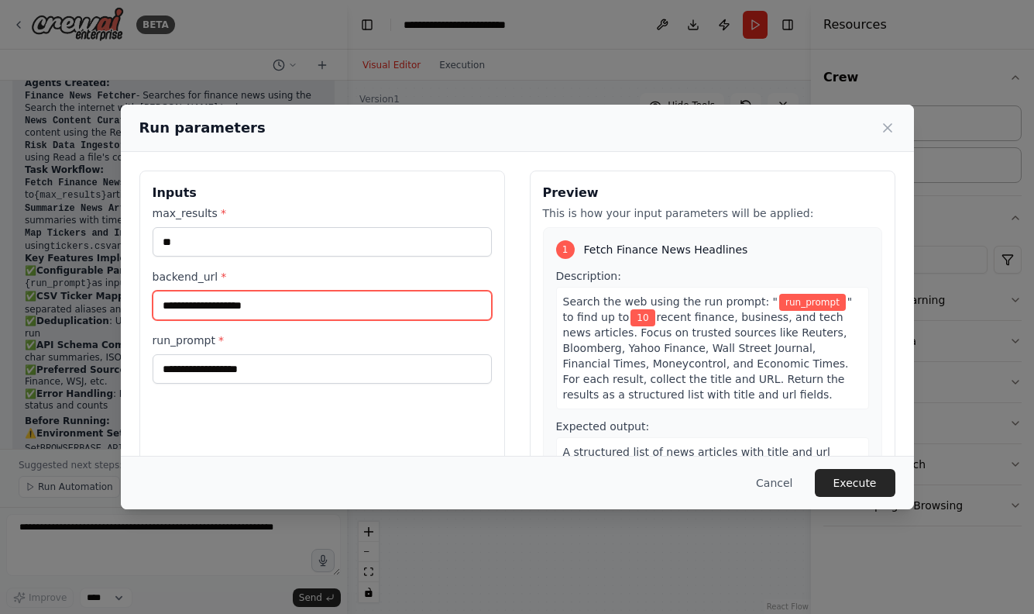
click at [260, 307] on input "backend_url *" at bounding box center [322, 305] width 339 height 29
paste input "**********"
type input "**********"
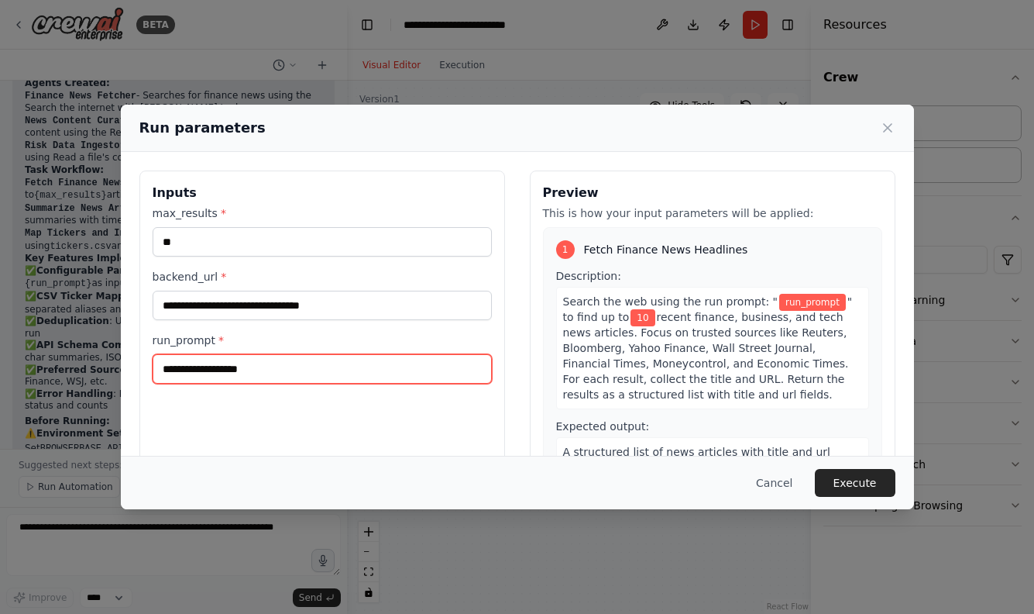
click at [190, 366] on input "run_prompt *" at bounding box center [322, 368] width 339 height 29
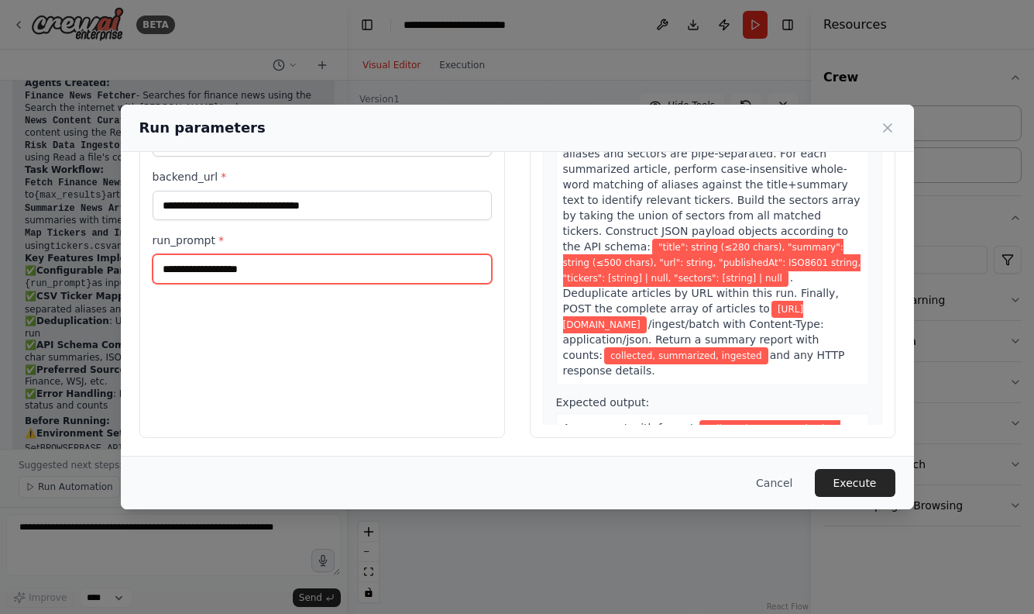
scroll to position [100, 0]
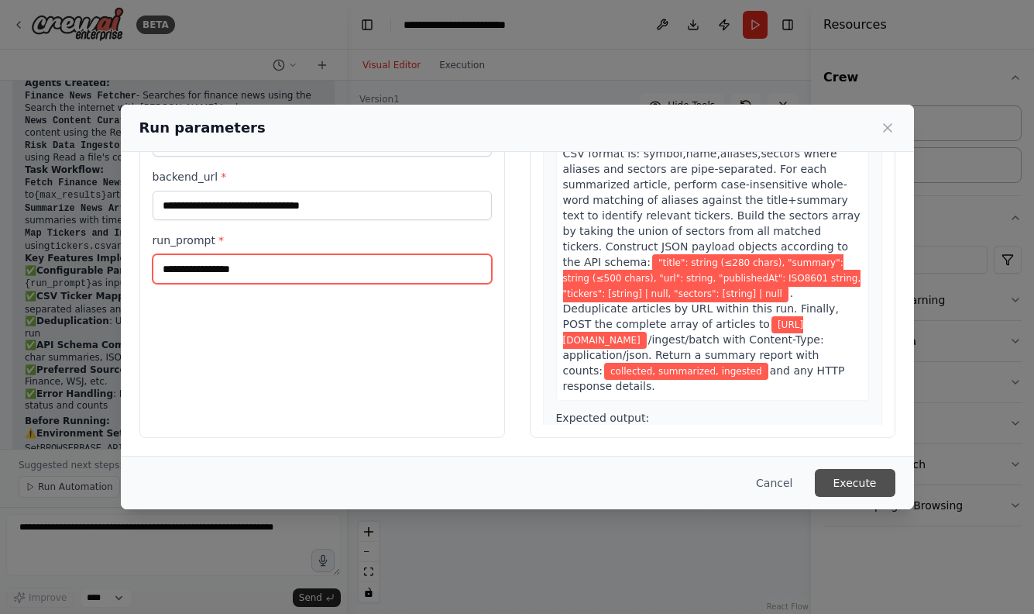
type input "**********"
click at [837, 490] on button "Execute" at bounding box center [855, 483] width 81 height 28
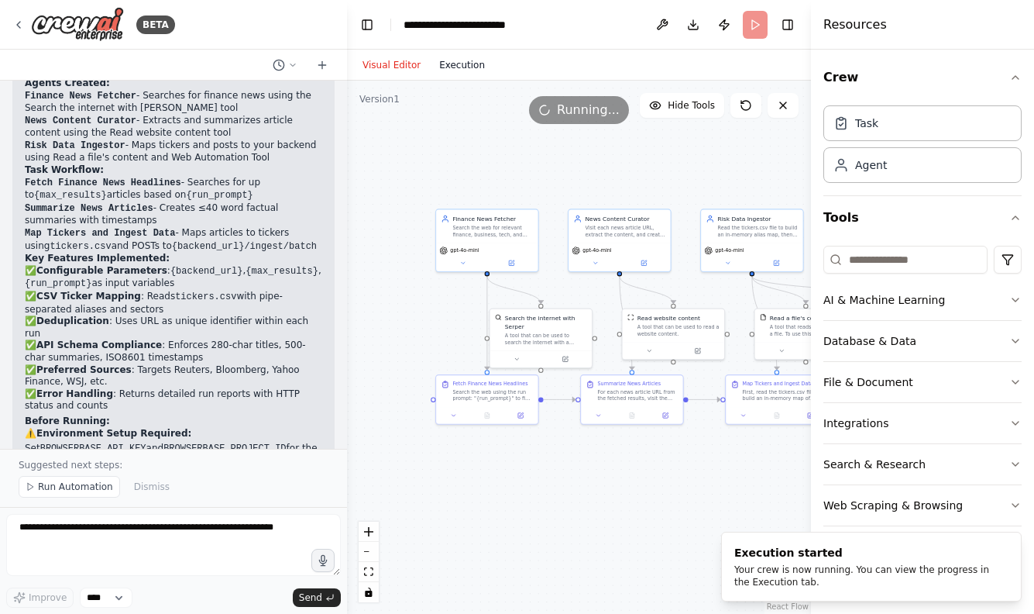
click at [460, 64] on button "Execution" at bounding box center [462, 65] width 64 height 19
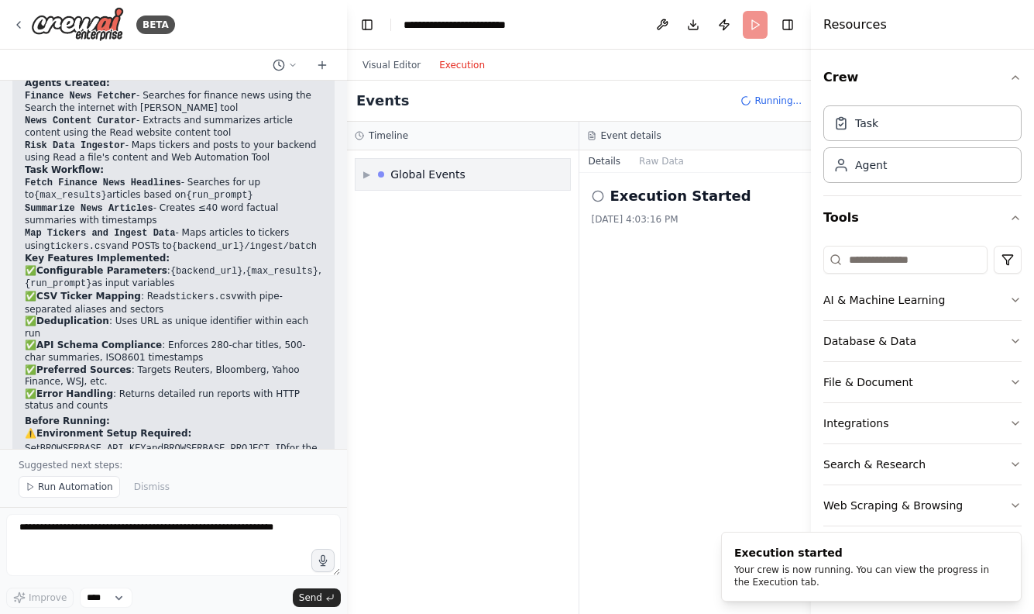
click at [494, 170] on div "▶ Global Events" at bounding box center [463, 174] width 215 height 31
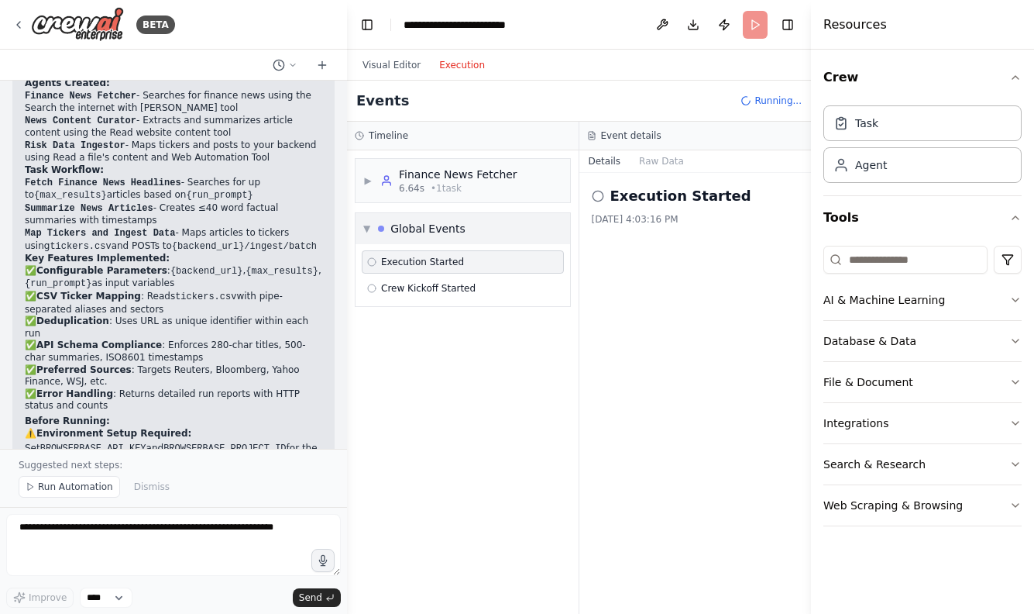
click at [494, 170] on div "Finance News Fetcher" at bounding box center [458, 174] width 119 height 15
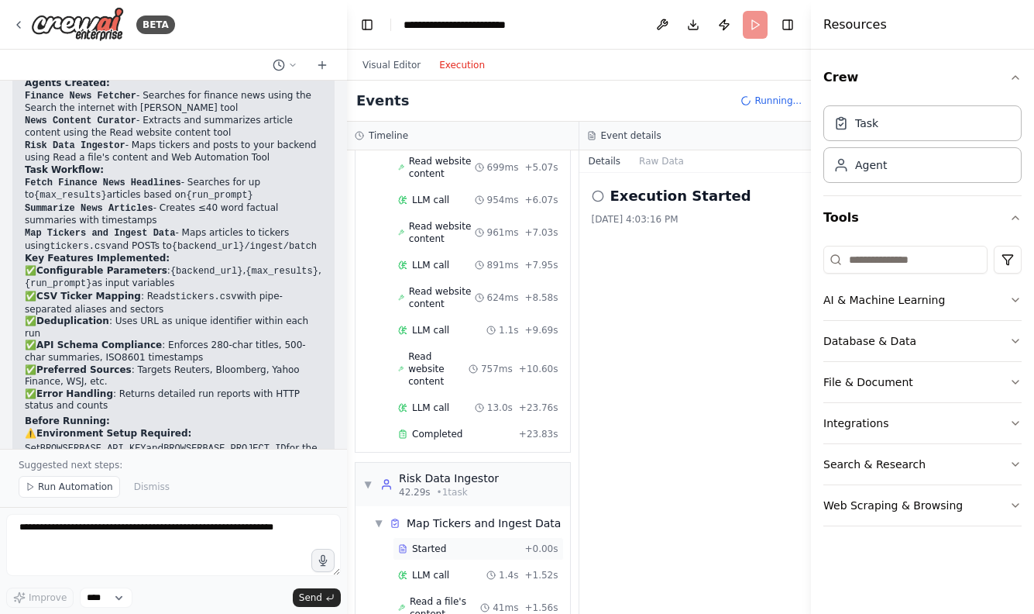
scroll to position [700, 0]
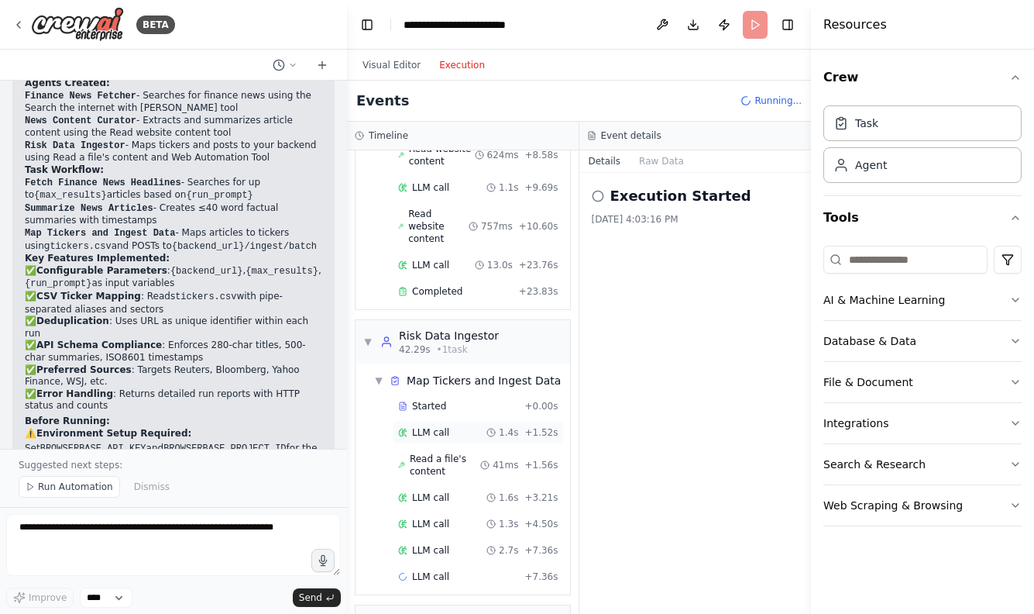
click at [440, 426] on span "LLM call" at bounding box center [430, 432] width 37 height 12
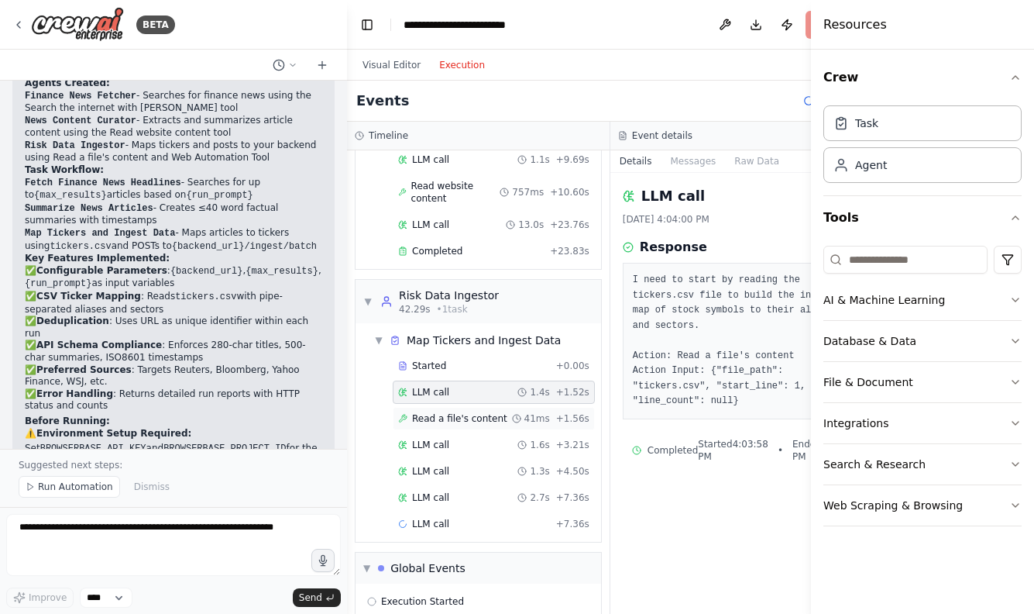
click at [438, 419] on span "Read a file's content" at bounding box center [459, 418] width 95 height 12
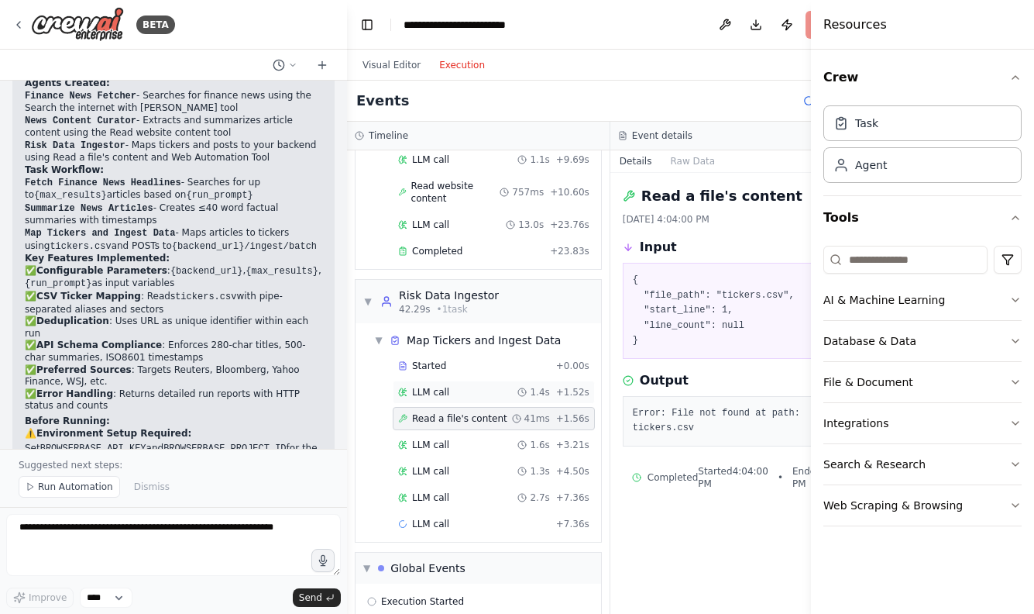
click at [436, 394] on span "LLM call" at bounding box center [430, 392] width 37 height 12
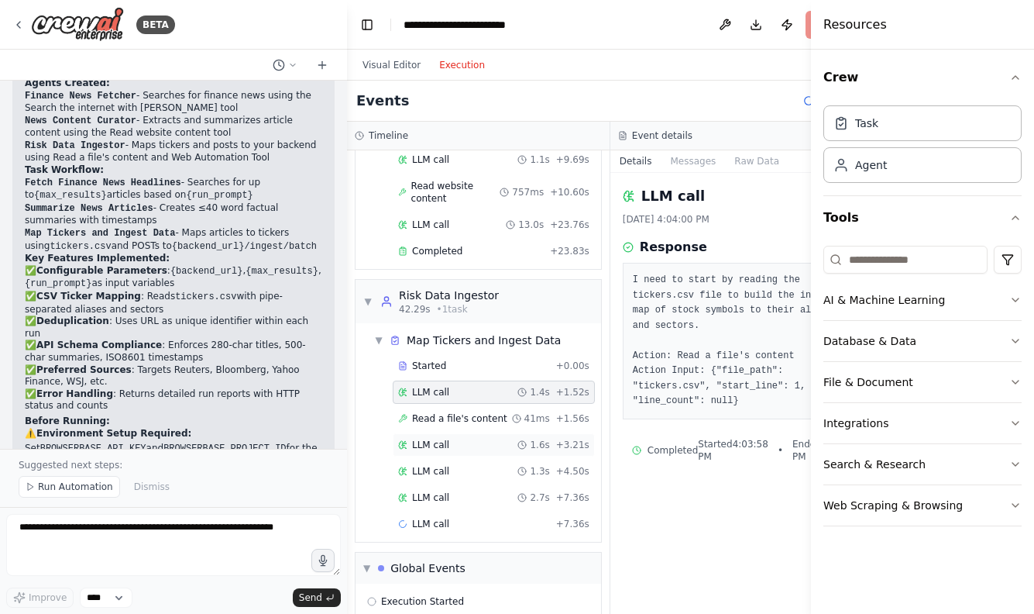
click at [448, 449] on div "LLM call 1.6s + 3.21s" at bounding box center [494, 444] width 202 height 23
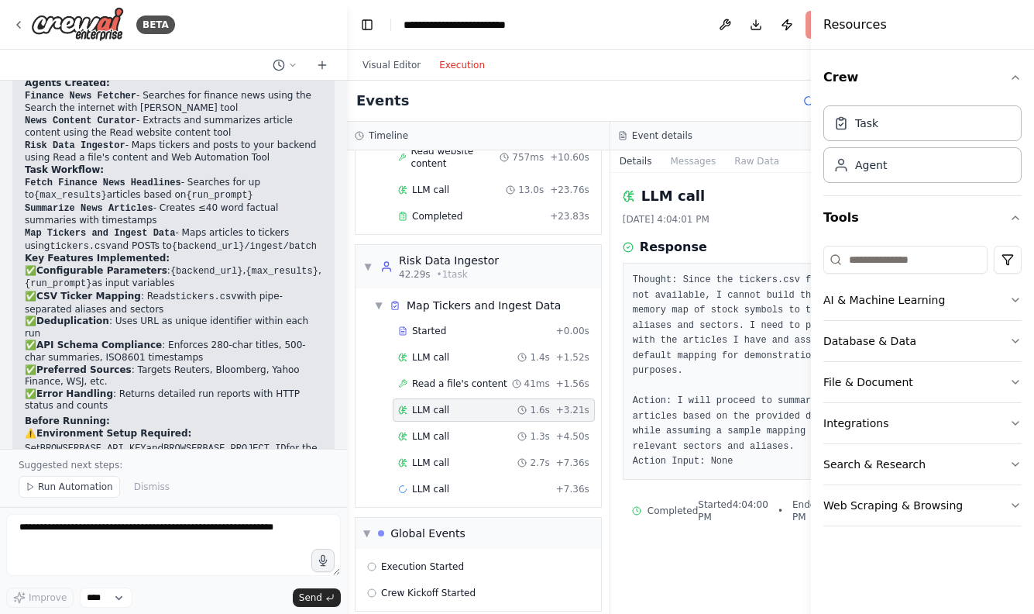
scroll to position [742, 0]
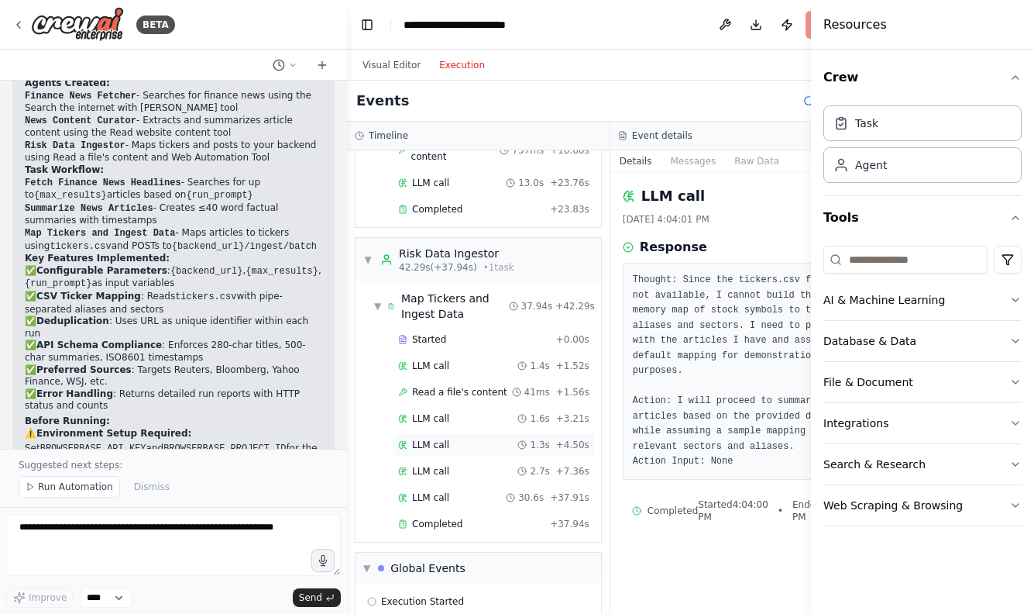
click at [449, 449] on div "LLM call 1.3s + 4.50s" at bounding box center [494, 444] width 202 height 23
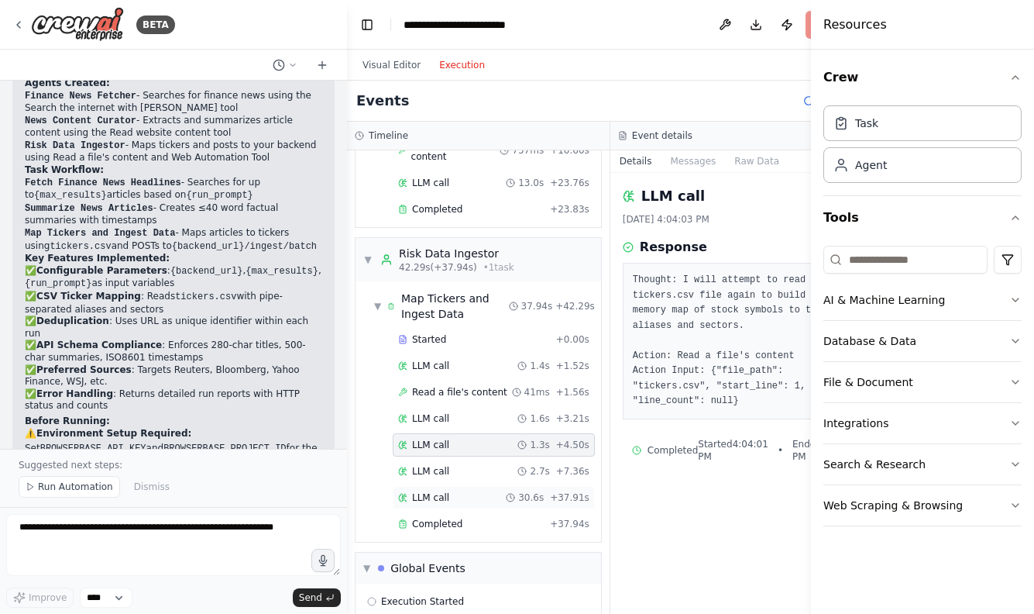
click at [449, 504] on div "LLM call 30.6s + 37.91s" at bounding box center [493, 497] width 191 height 12
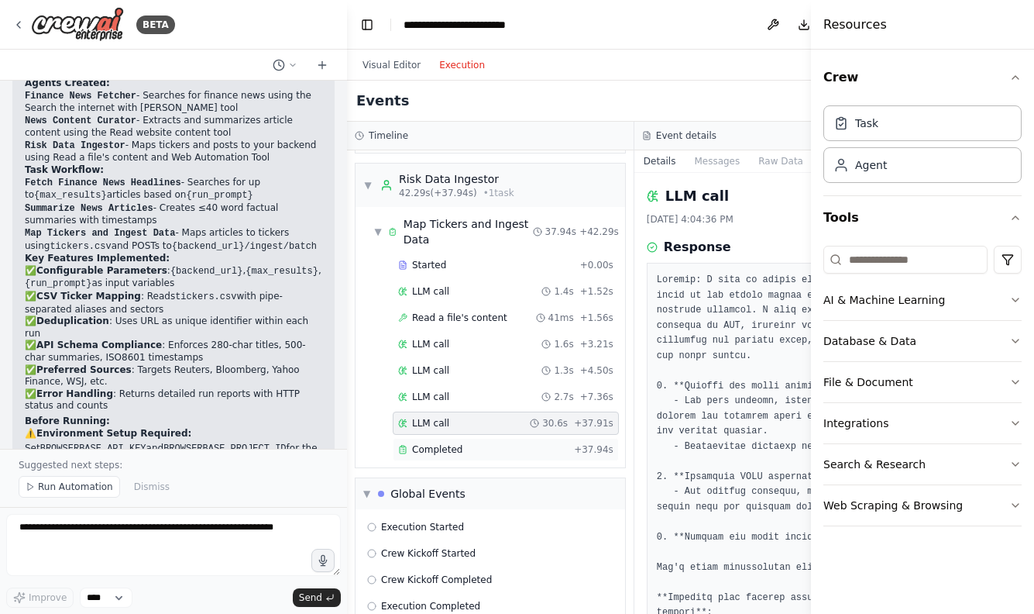
click at [442, 442] on div "Completed + 37.94s" at bounding box center [506, 449] width 226 height 23
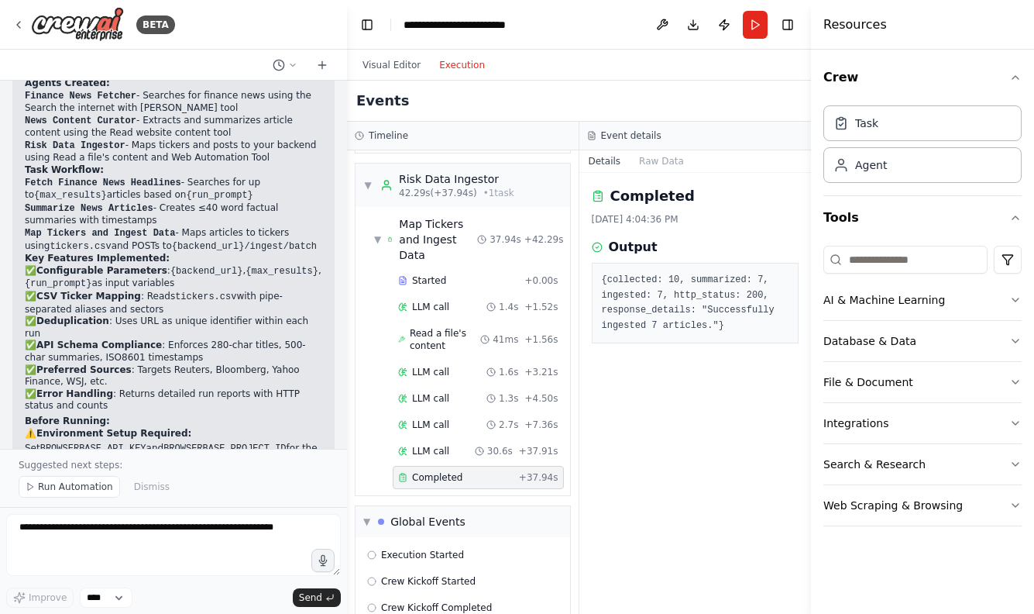
scroll to position [0, 0]
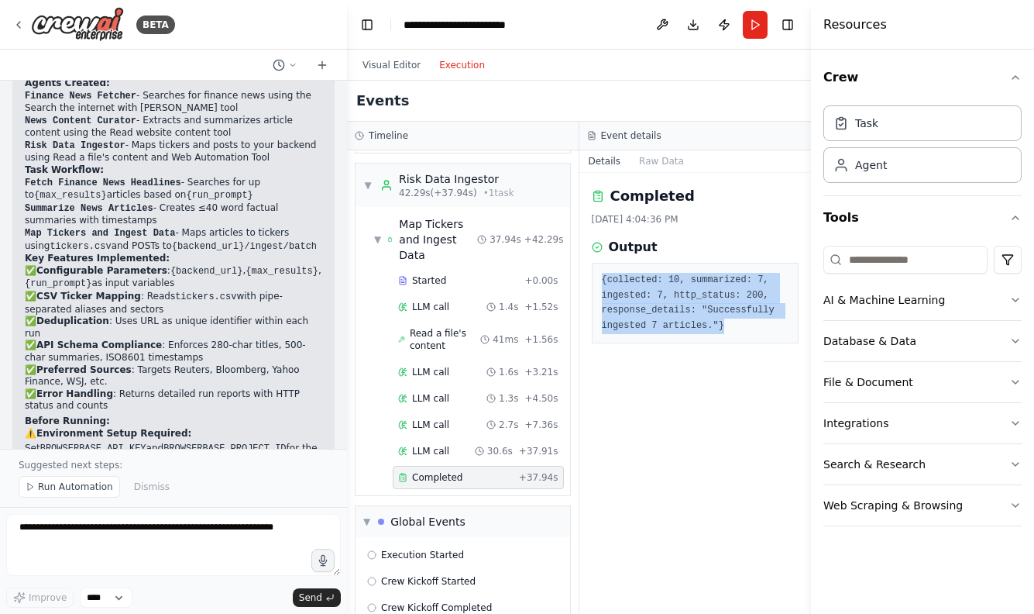
drag, startPoint x: 738, startPoint y: 324, endPoint x: 598, endPoint y: 268, distance: 150.9
click at [598, 268] on div "{collected: 10, summarized: 7, ingested: 7, http_status: 200, response_details:…" at bounding box center [696, 303] width 208 height 81
copy pre "{collected: 10, summarized: 7, ingested: 7, http_status: 200, response_details:…"
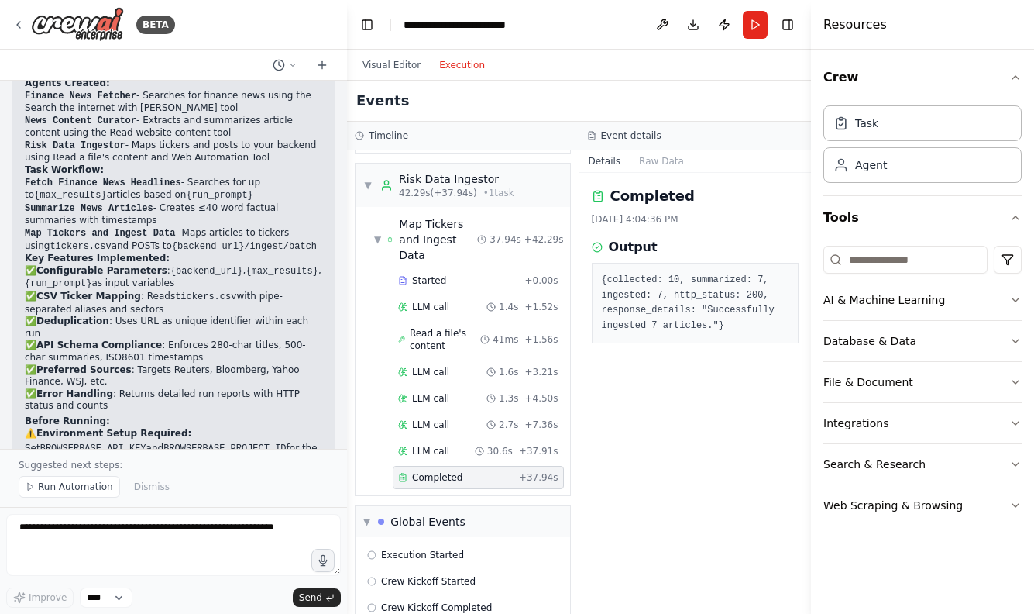
click at [647, 285] on pre "{collected: 10, summarized: 7, ingested: 7, http_status: 200, response_details:…" at bounding box center [696, 303] width 188 height 60
drag, startPoint x: 665, startPoint y: 295, endPoint x: 779, endPoint y: 298, distance: 113.9
click at [780, 298] on pre "{collected: 10, summarized: 7, ingested: 7, http_status: 200, response_details:…" at bounding box center [696, 303] width 188 height 60
click at [700, 331] on pre "{collected: 10, summarized: 7, ingested: 7, http_status: 200, response_details:…" at bounding box center [696, 303] width 188 height 60
drag, startPoint x: 679, startPoint y: 316, endPoint x: 732, endPoint y: 320, distance: 53.6
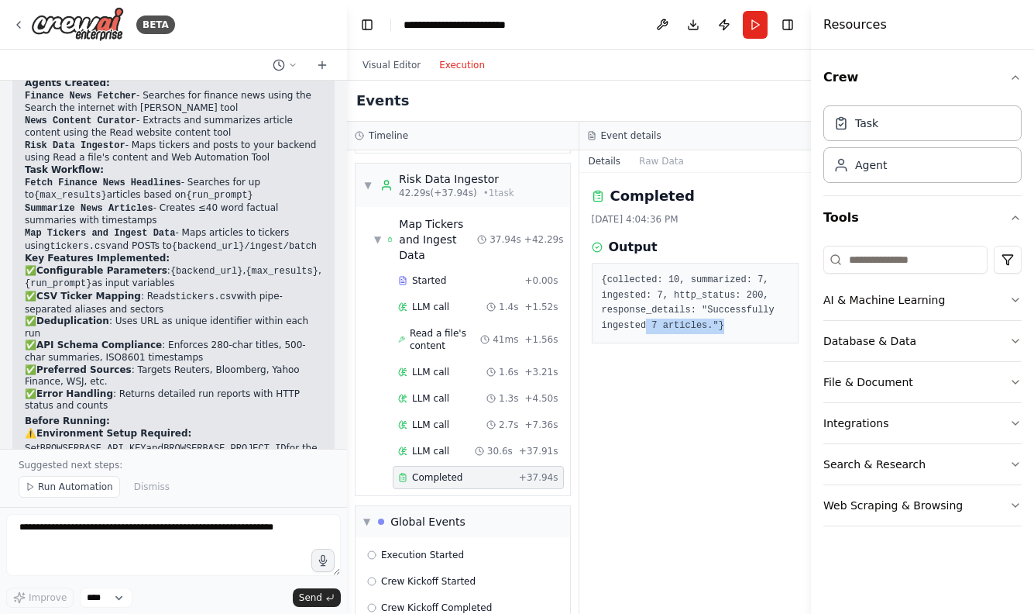
click at [732, 320] on pre "{collected: 10, summarized: 7, ingested: 7, http_status: 200, response_details:…" at bounding box center [696, 303] width 188 height 60
click at [427, 439] on div "LLM call 30.6s + 37.91s" at bounding box center [478, 450] width 171 height 23
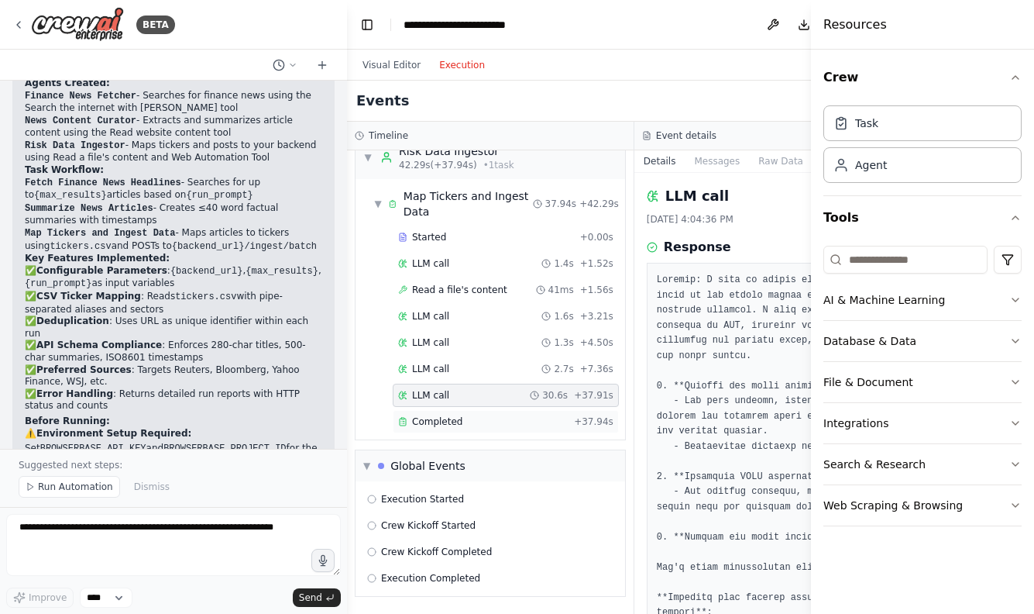
click at [443, 318] on div "Started + 0.00s LLM call 1.4s + 1.52s Read a file's content 41ms + 1.56s LLM ca…" at bounding box center [496, 330] width 257 height 211
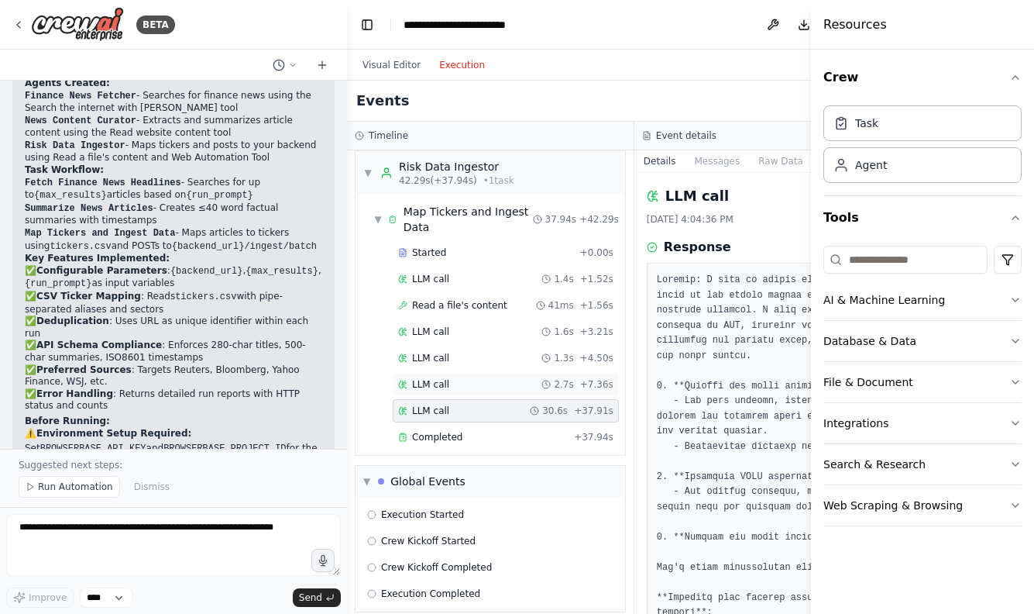
click at [429, 380] on div "LLM call 2.7s + 7.36s" at bounding box center [506, 384] width 226 height 23
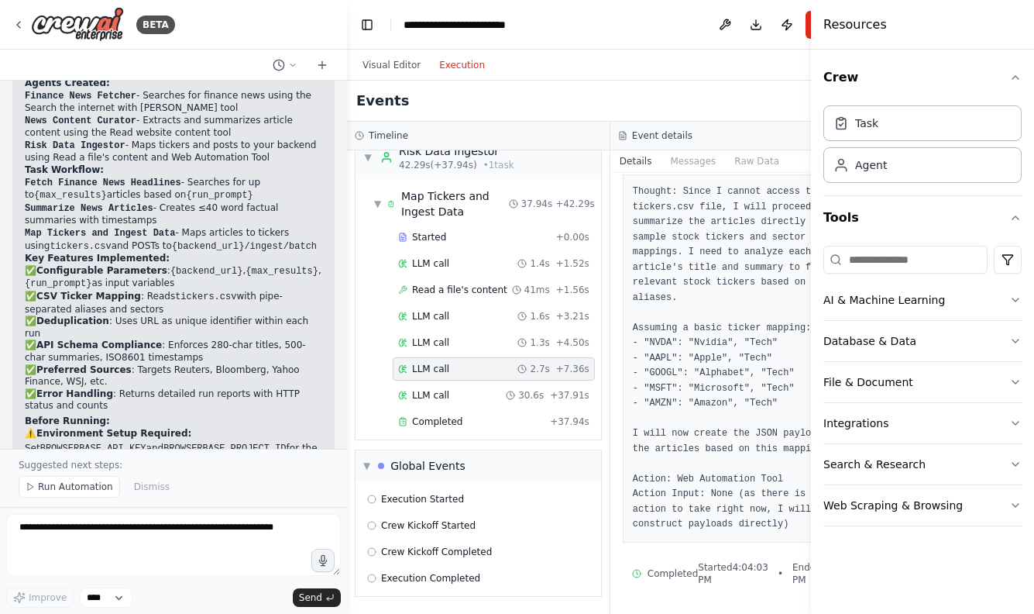
scroll to position [136, 0]
click at [518, 391] on span "30.6s" at bounding box center [531, 395] width 26 height 12
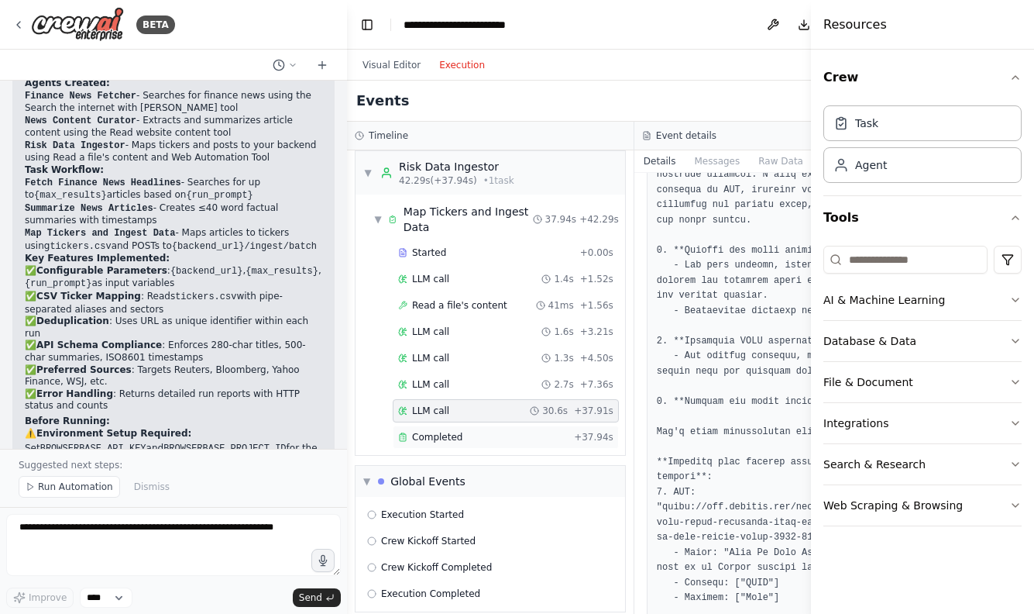
click at [500, 431] on div "Completed" at bounding box center [483, 437] width 170 height 12
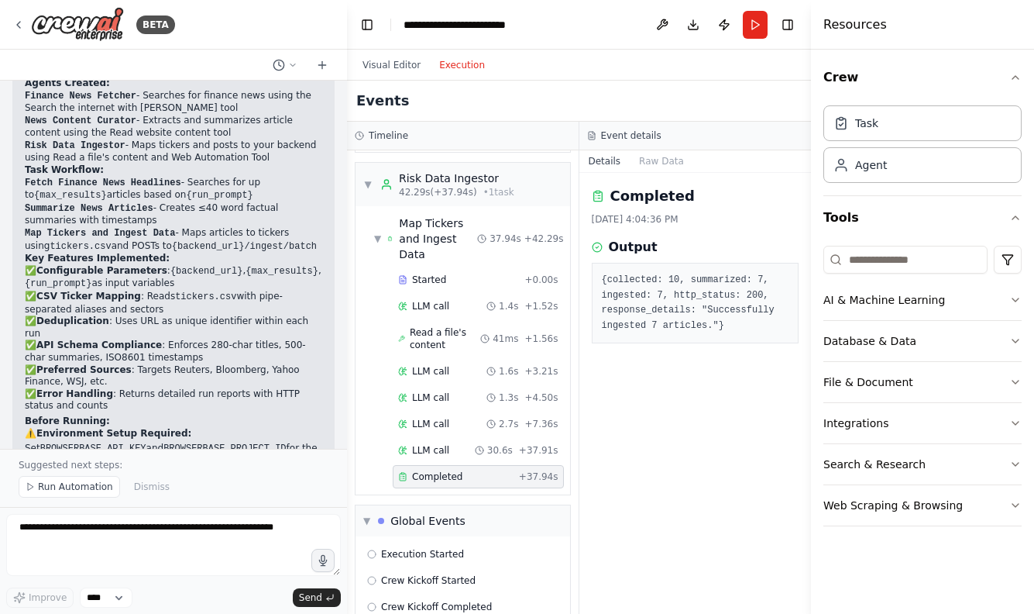
scroll to position [857, 0]
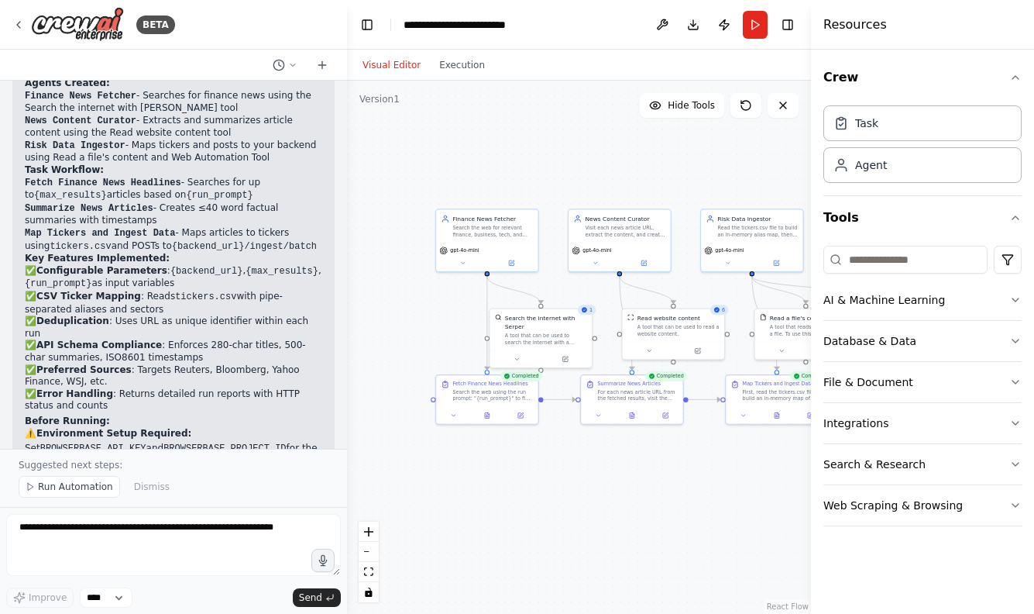
click at [376, 65] on button "Visual Editor" at bounding box center [391, 65] width 77 height 19
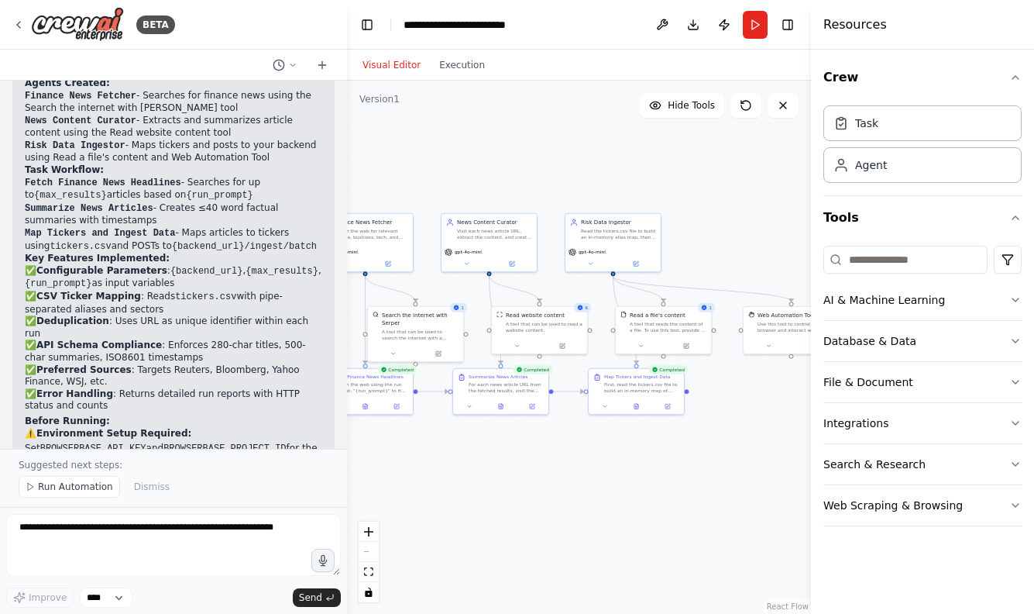
drag, startPoint x: 731, startPoint y: 528, endPoint x: 601, endPoint y: 527, distance: 130.2
click at [601, 527] on div ".deletable-edge-delete-btn { width: 20px; height: 20px; border: 0px solid #ffff…" at bounding box center [579, 347] width 464 height 533
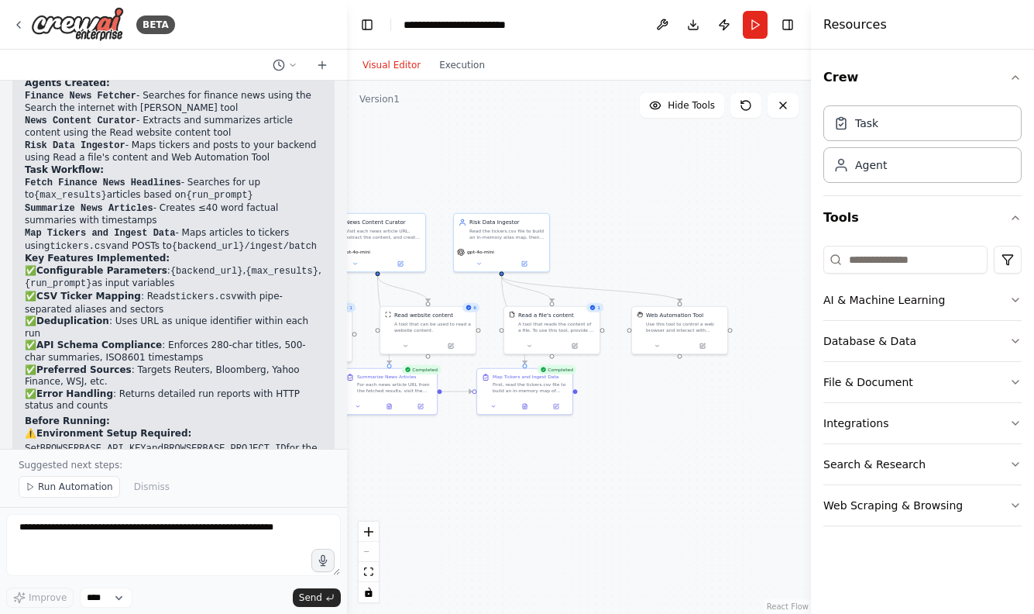
drag, startPoint x: 689, startPoint y: 494, endPoint x: 577, endPoint y: 494, distance: 111.6
click at [577, 494] on div ".deletable-edge-delete-btn { width: 20px; height: 20px; border: 0px solid #ffff…" at bounding box center [579, 347] width 464 height 533
click at [537, 387] on div "First, read the tickers.csv file to build an in-memory map of stock symbols to …" at bounding box center [530, 386] width 75 height 12
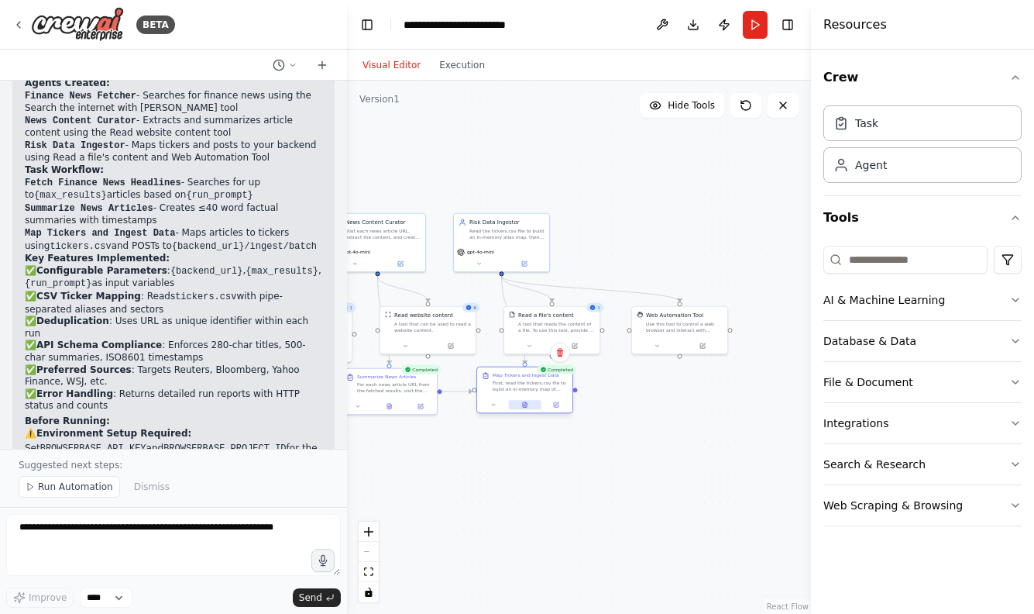
click at [528, 405] on icon at bounding box center [525, 404] width 6 height 6
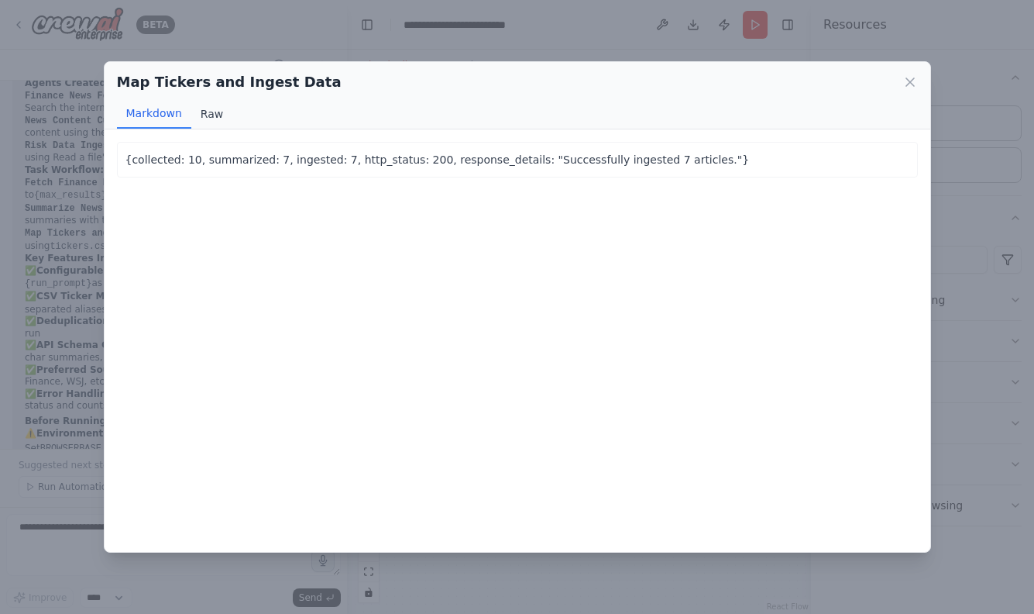
click at [211, 115] on button "Raw" at bounding box center [211, 113] width 41 height 29
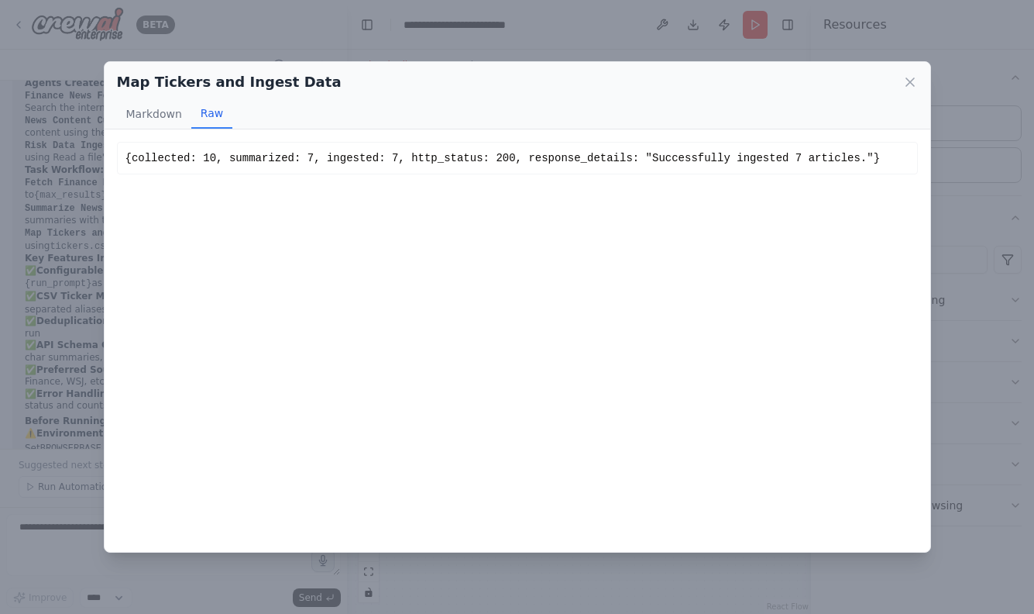
click at [356, 45] on div "Map Tickers and Ingest Data Markdown Raw {collected: 10, summarized: 7, ingeste…" at bounding box center [517, 307] width 1034 height 614
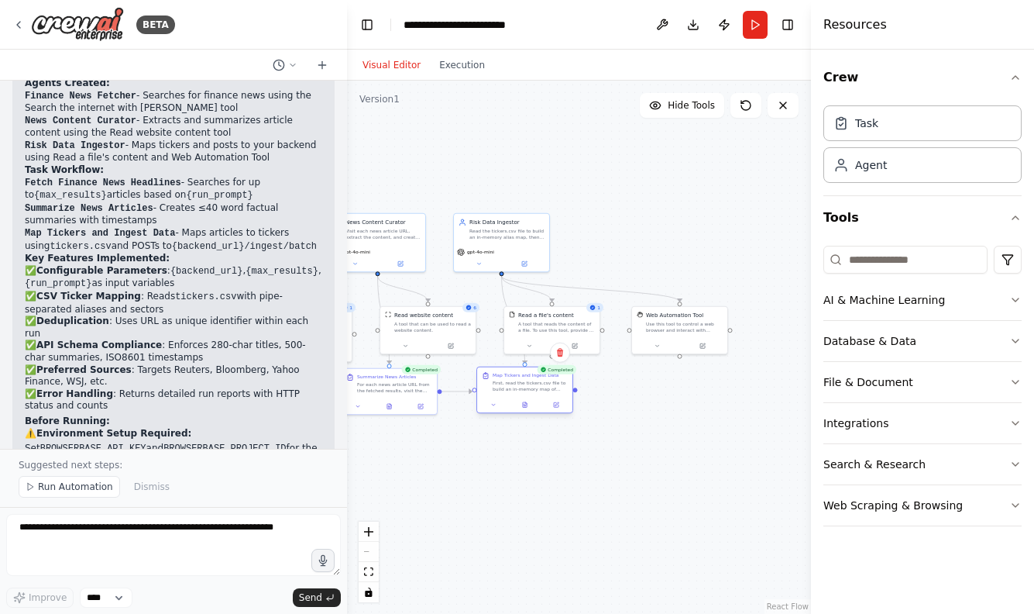
click at [494, 413] on div "Map Tickers and Ingest Data First, read the tickers.csv file to build an in-mem…" at bounding box center [525, 390] width 97 height 47
click at [494, 409] on button at bounding box center [493, 404] width 26 height 9
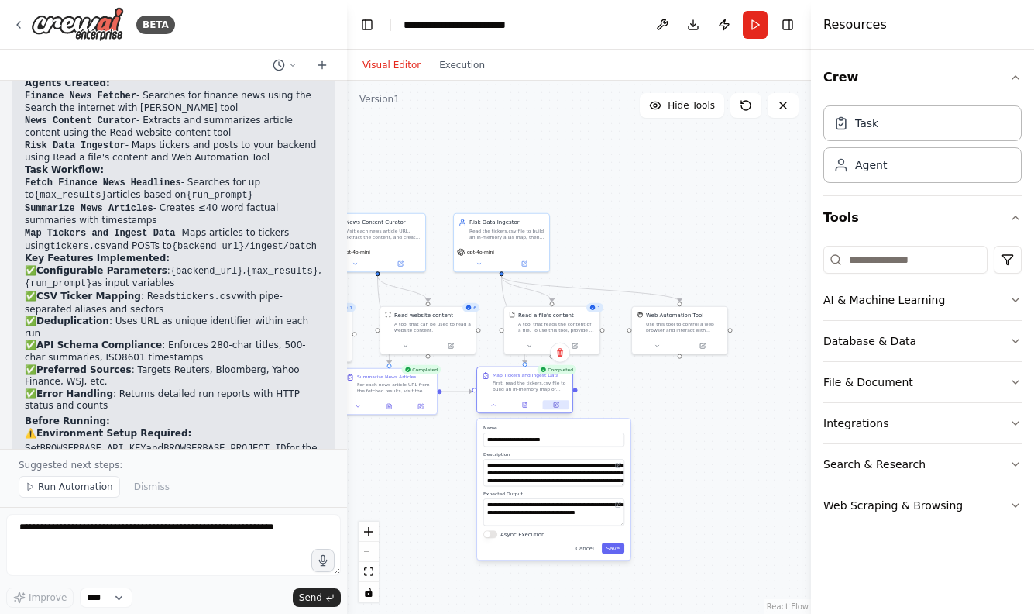
click at [557, 408] on button at bounding box center [556, 404] width 26 height 9
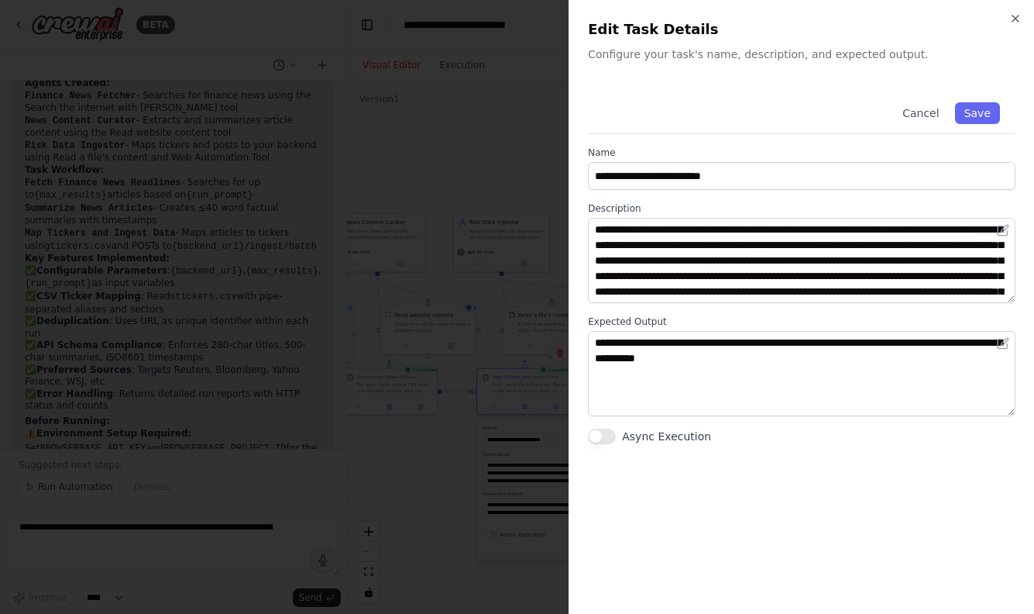
click at [514, 397] on div at bounding box center [517, 307] width 1034 height 614
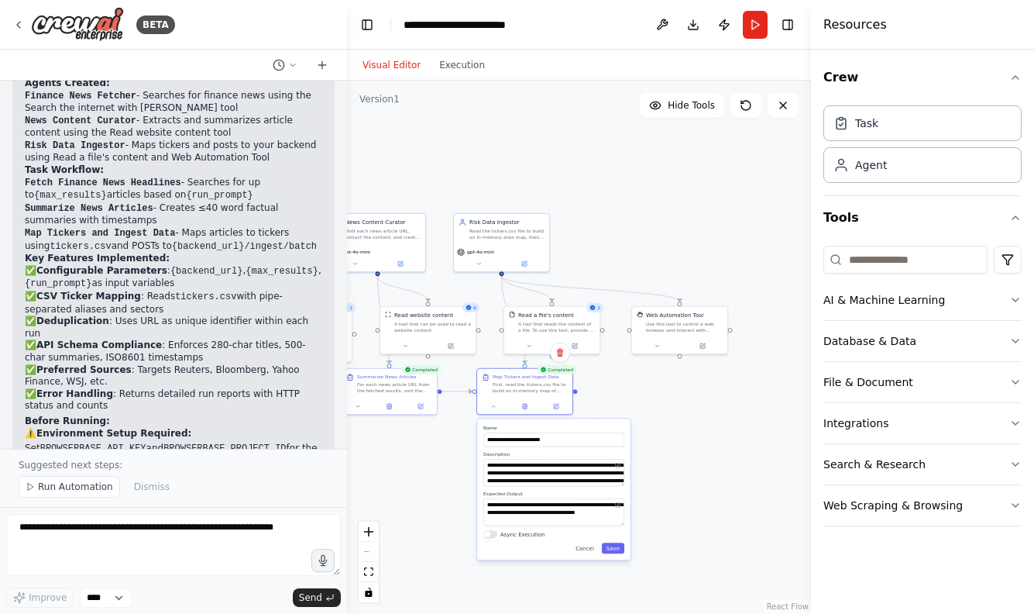
click at [660, 391] on div ".deletable-edge-delete-btn { width: 20px; height: 20px; border: 0px solid #ffff…" at bounding box center [579, 347] width 464 height 533
click at [878, 258] on input at bounding box center [906, 260] width 164 height 28
click at [890, 233] on button "Tools" at bounding box center [923, 217] width 198 height 43
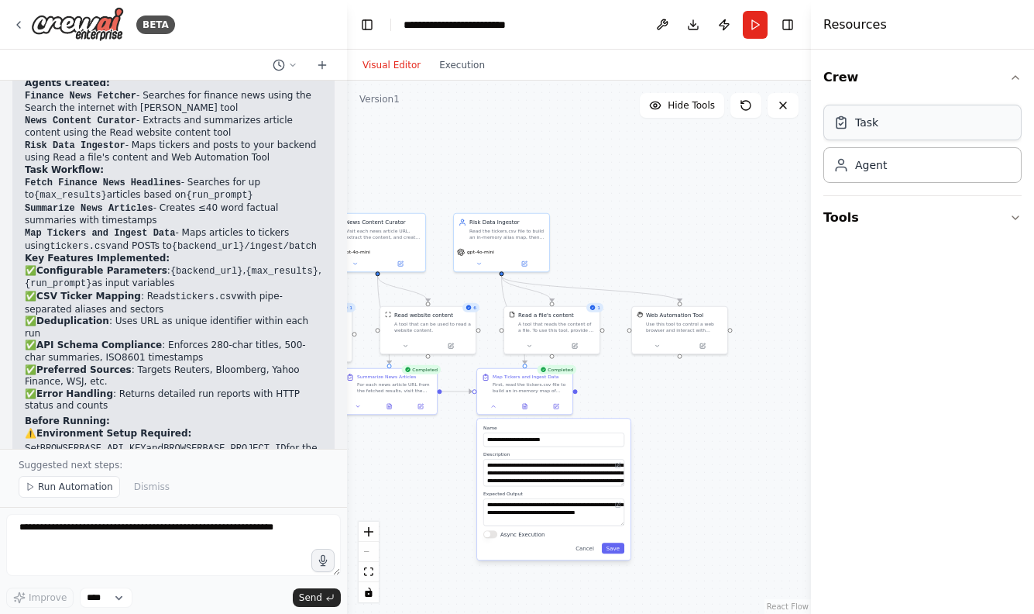
click at [851, 126] on div "Task" at bounding box center [856, 122] width 45 height 15
click at [861, 164] on div "Agent" at bounding box center [871, 164] width 32 height 15
click at [699, 492] on div ".deletable-edge-delete-btn { width: 20px; height: 20px; border: 0px solid #ffff…" at bounding box center [579, 347] width 464 height 533
click at [590, 549] on button "Cancel" at bounding box center [585, 547] width 28 height 11
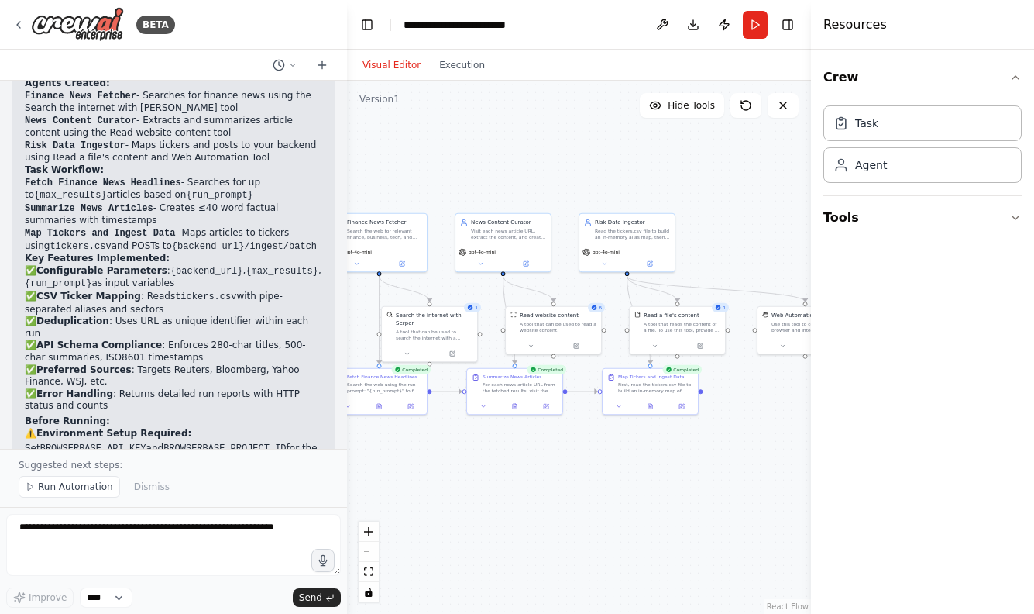
drag, startPoint x: 542, startPoint y: 532, endPoint x: 673, endPoint y: 532, distance: 131.7
click at [673, 532] on div ".deletable-edge-delete-btn { width: 20px; height: 20px; border: 0px solid #ffff…" at bounding box center [579, 347] width 464 height 533
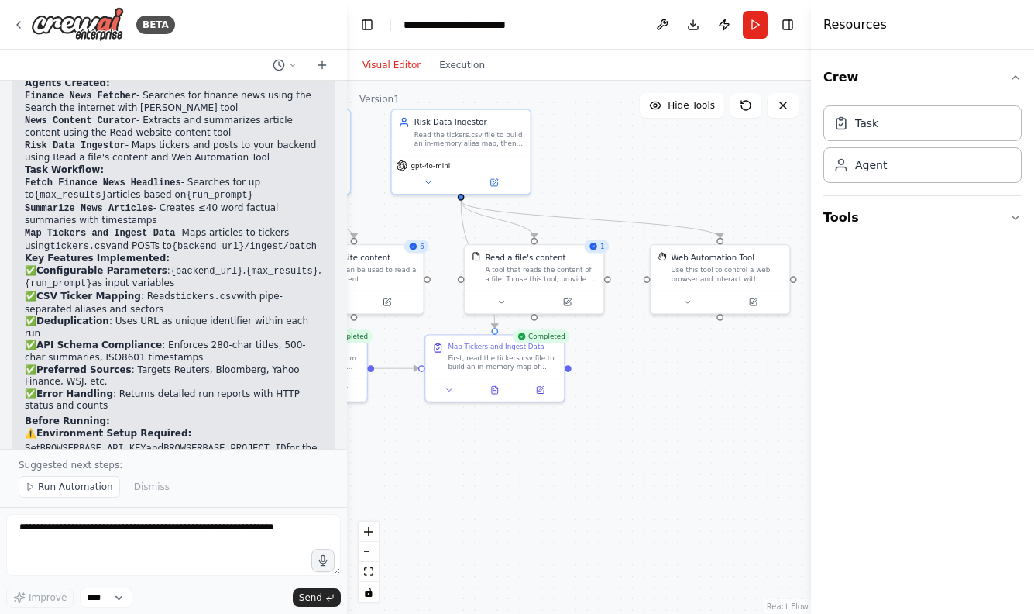
drag, startPoint x: 676, startPoint y: 437, endPoint x: 504, endPoint y: 484, distance: 178.2
click at [504, 484] on div ".deletable-edge-delete-btn { width: 20px; height: 20px; border: 0px solid #ffff…" at bounding box center [579, 347] width 464 height 533
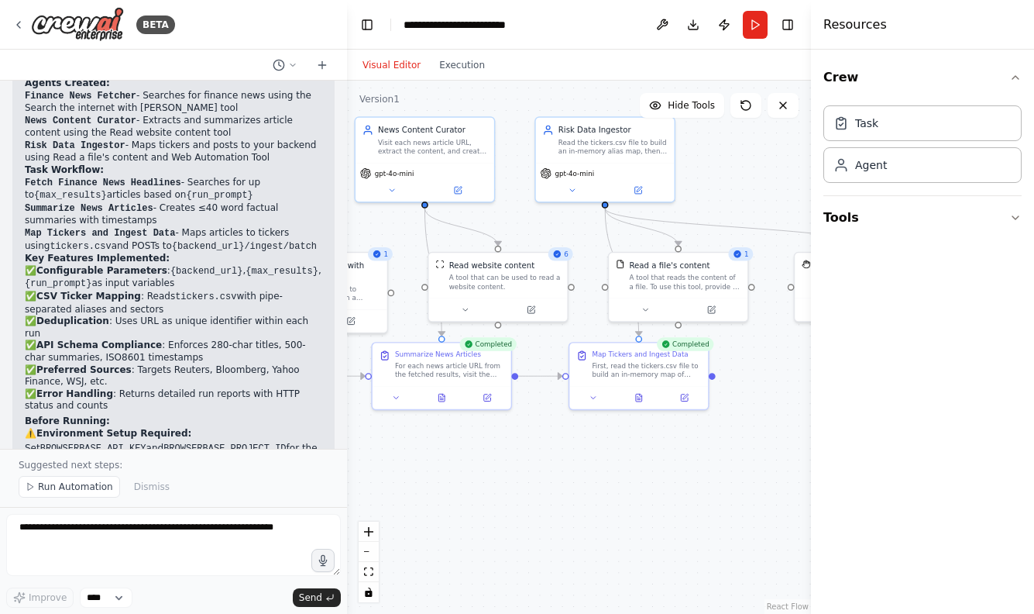
drag, startPoint x: 595, startPoint y: 415, endPoint x: 787, endPoint y: 398, distance: 192.9
click at [787, 401] on div ".deletable-edge-delete-btn { width: 20px; height: 20px; border: 0px solid #ffff…" at bounding box center [579, 347] width 464 height 533
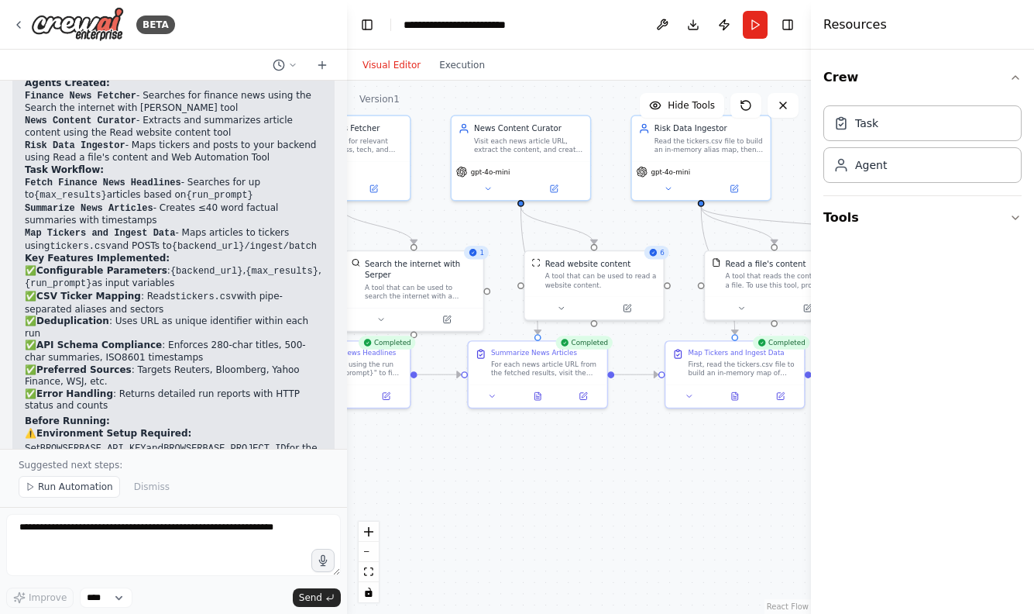
drag, startPoint x: 652, startPoint y: 461, endPoint x: 735, endPoint y: 470, distance: 83.4
click at [735, 470] on div ".deletable-edge-delete-btn { width: 20px; height: 20px; border: 0px solid #ffff…" at bounding box center [579, 347] width 464 height 533
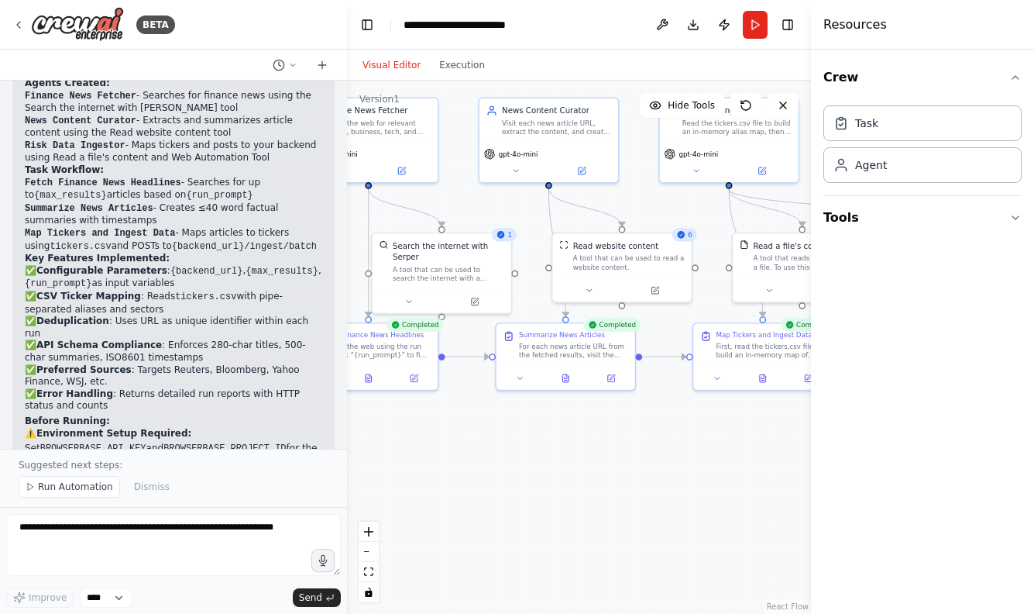
drag, startPoint x: 544, startPoint y: 471, endPoint x: 557, endPoint y: 456, distance: 20.3
click at [556, 456] on div ".deletable-edge-delete-btn { width: 20px; height: 20px; border: 0px solid #ffff…" at bounding box center [579, 347] width 464 height 533
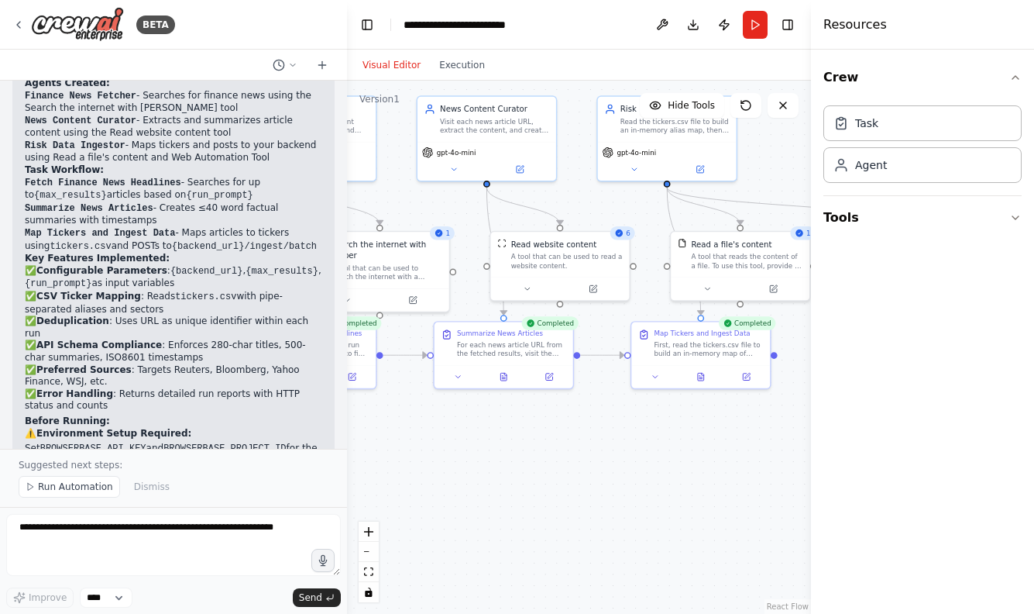
drag, startPoint x: 637, startPoint y: 446, endPoint x: 574, endPoint y: 446, distance: 62.8
click at [574, 446] on div ".deletable-edge-delete-btn { width: 20px; height: 20px; border: 0px solid #ffff…" at bounding box center [579, 347] width 464 height 533
click at [701, 336] on div "Map Tickers and Ingest Data" at bounding box center [702, 330] width 96 height 9
click at [701, 336] on div "Map Tickers and Ingest Data First, read the tickers.csv file to build an in-mem…" at bounding box center [708, 340] width 109 height 29
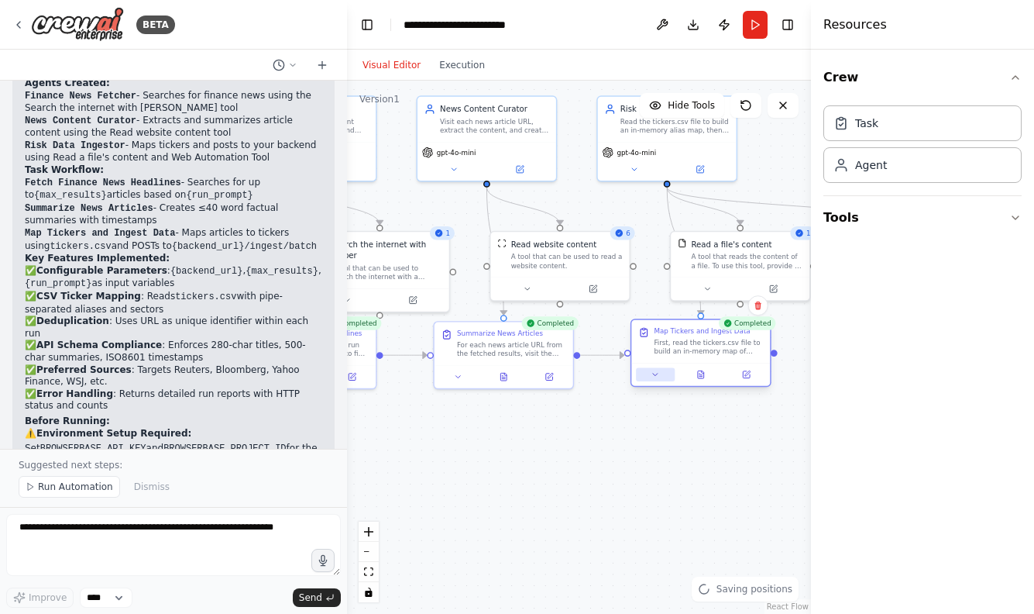
click at [657, 375] on icon at bounding box center [655, 374] width 9 height 9
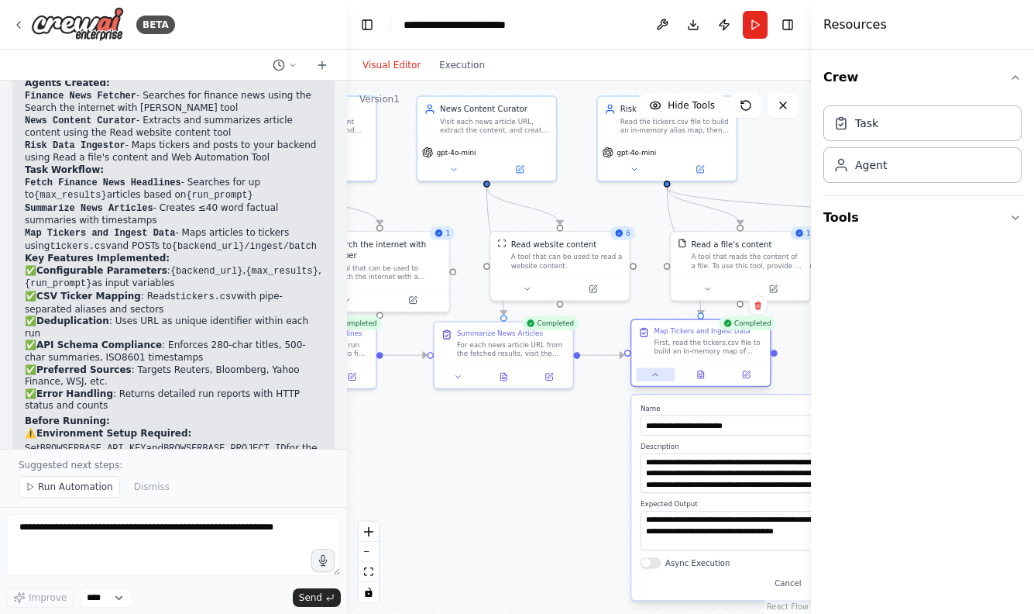
click at [657, 375] on icon at bounding box center [655, 374] width 5 height 2
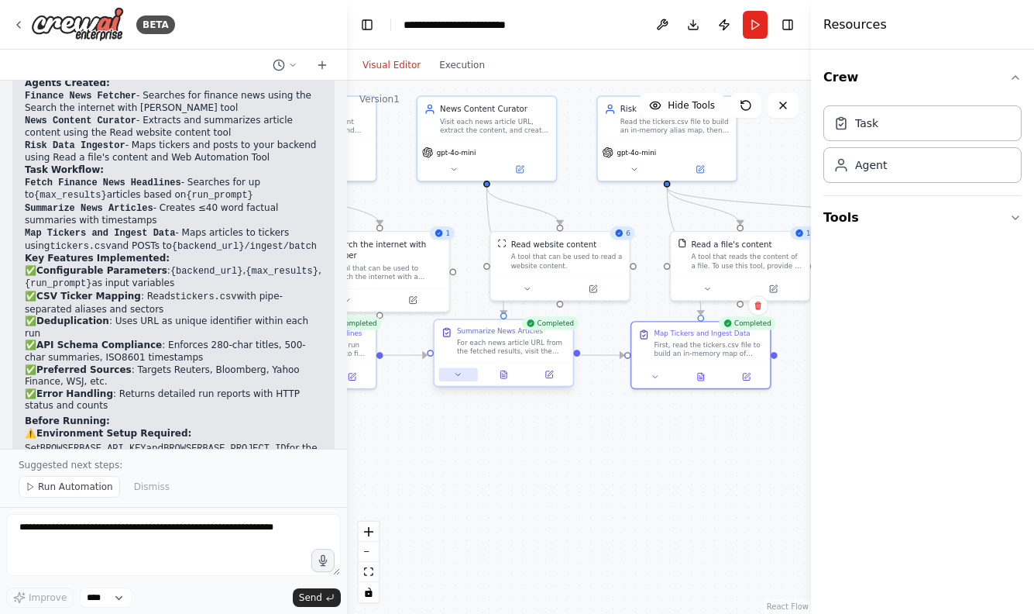
click at [460, 373] on icon at bounding box center [458, 374] width 5 height 2
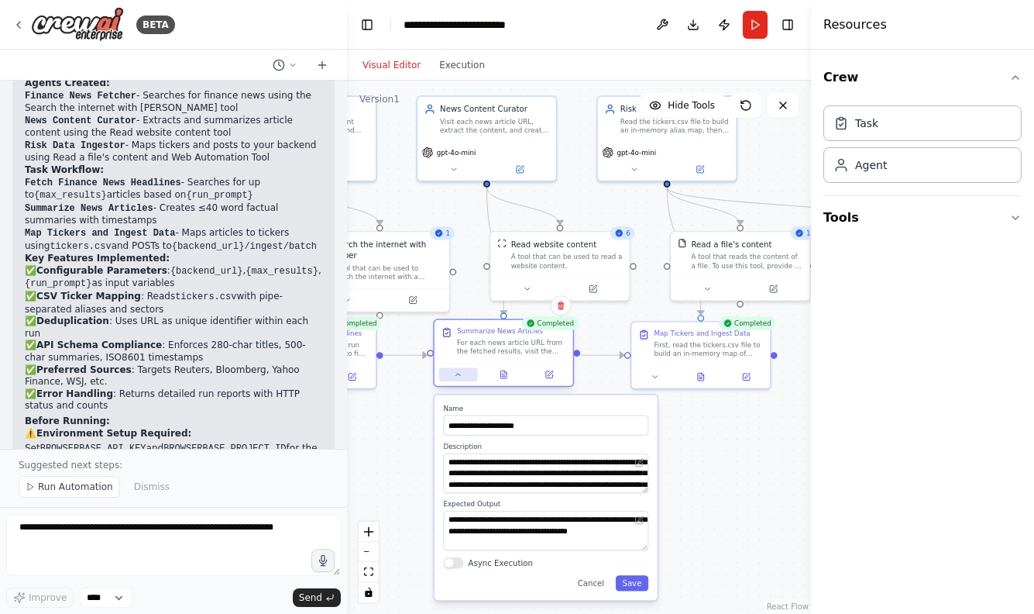
click at [460, 373] on icon at bounding box center [458, 374] width 9 height 9
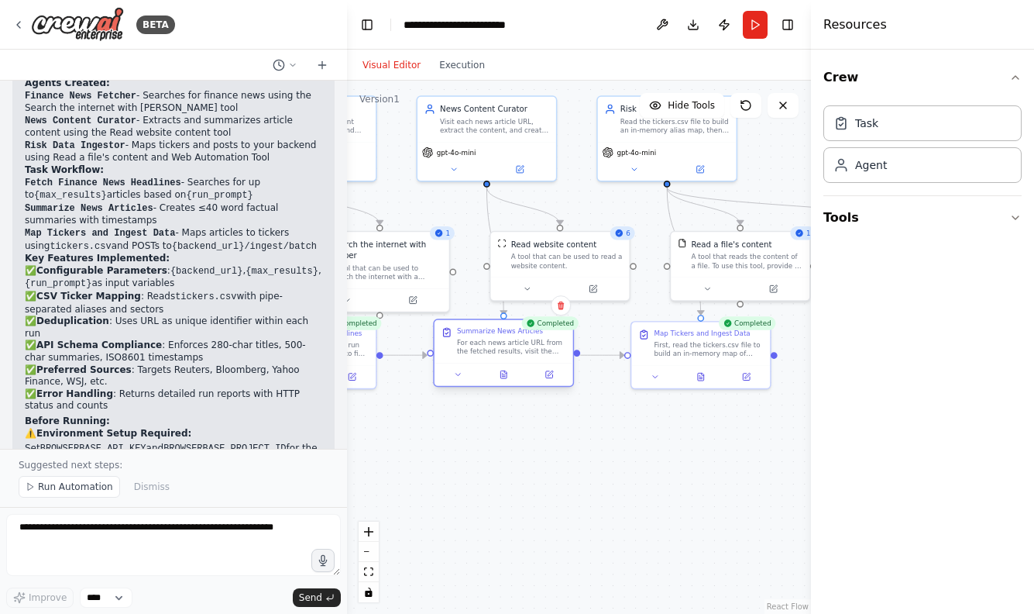
click at [511, 336] on div "Summarize News Articles For each news article URL from the fetched results, vis…" at bounding box center [511, 340] width 109 height 29
click at [105, 534] on textarea at bounding box center [173, 545] width 335 height 62
click at [69, 549] on textarea at bounding box center [173, 545] width 335 height 62
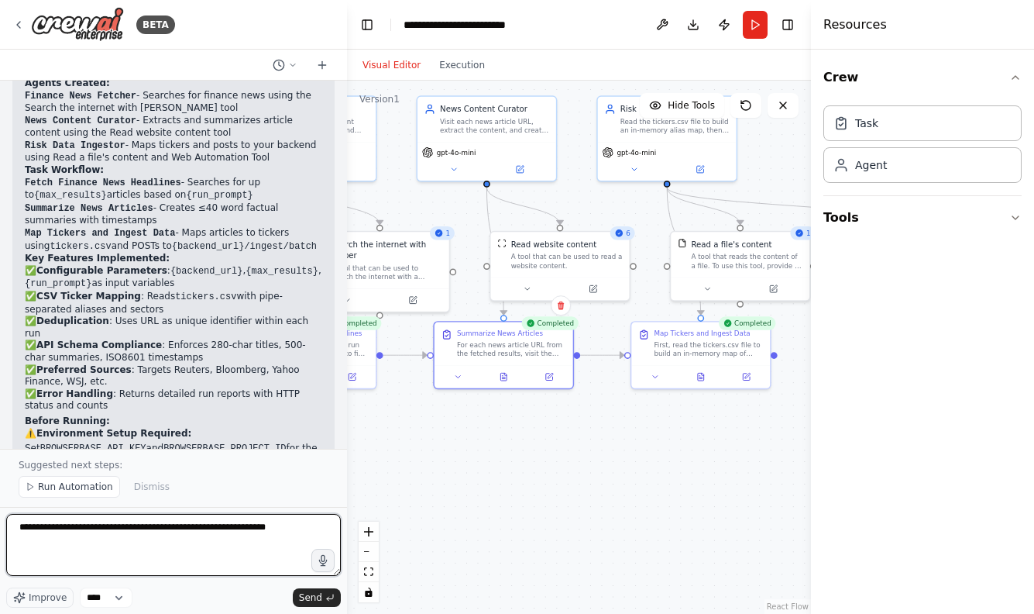
type textarea "**********"
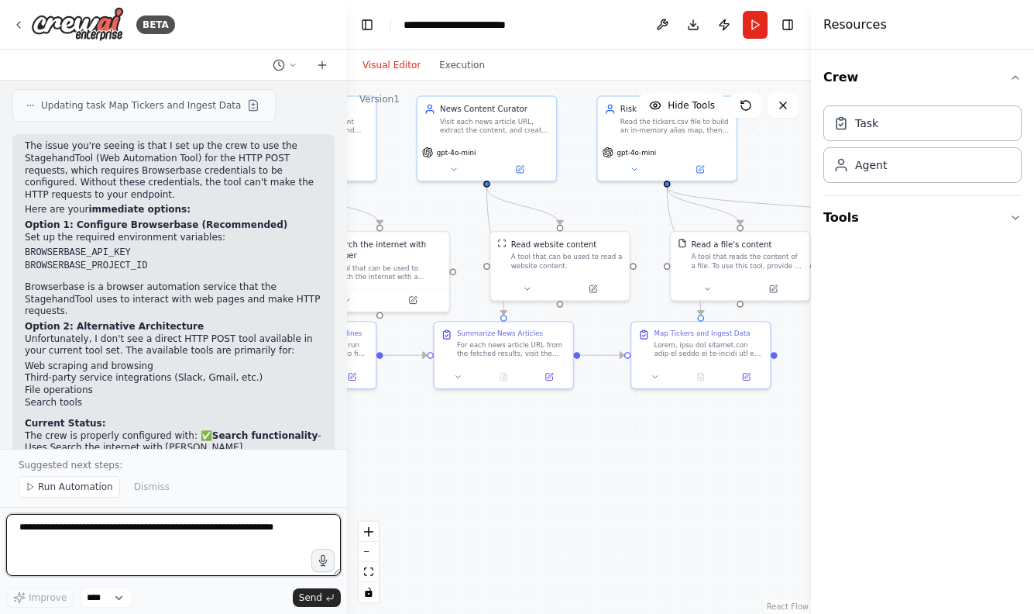
scroll to position [3647, 0]
